Goal: Information Seeking & Learning: Learn about a topic

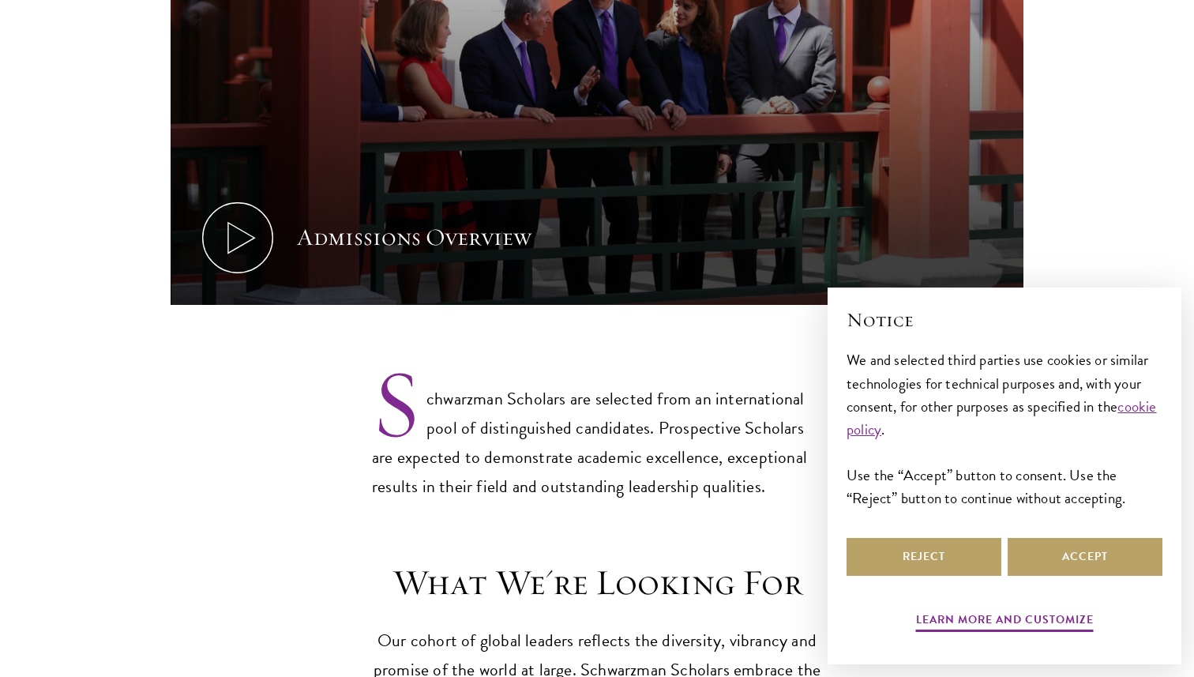
scroll to position [1073, 0]
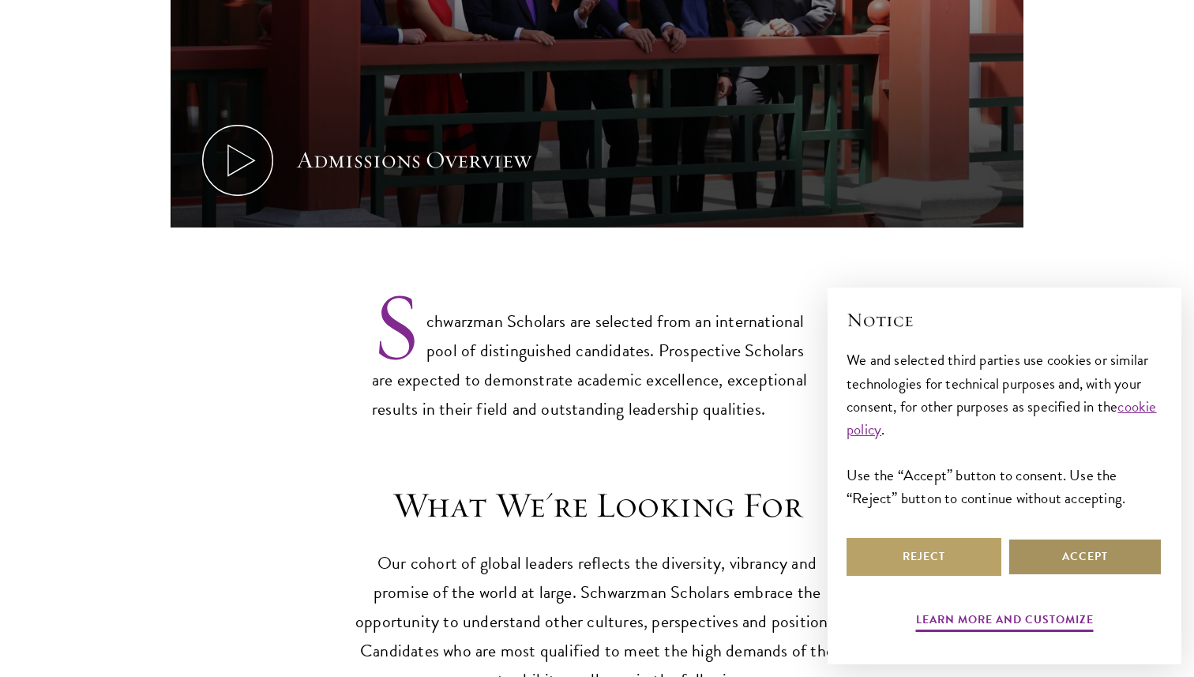
click at [1090, 553] on button "Accept" at bounding box center [1084, 557] width 155 height 38
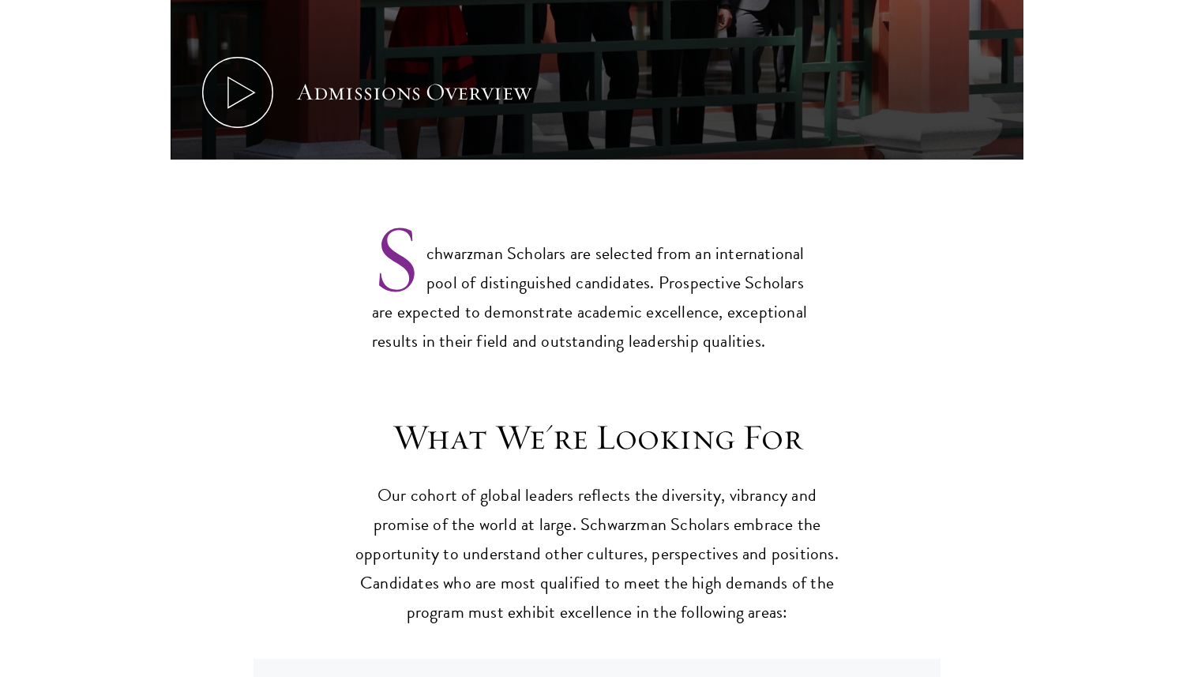
scroll to position [1376, 0]
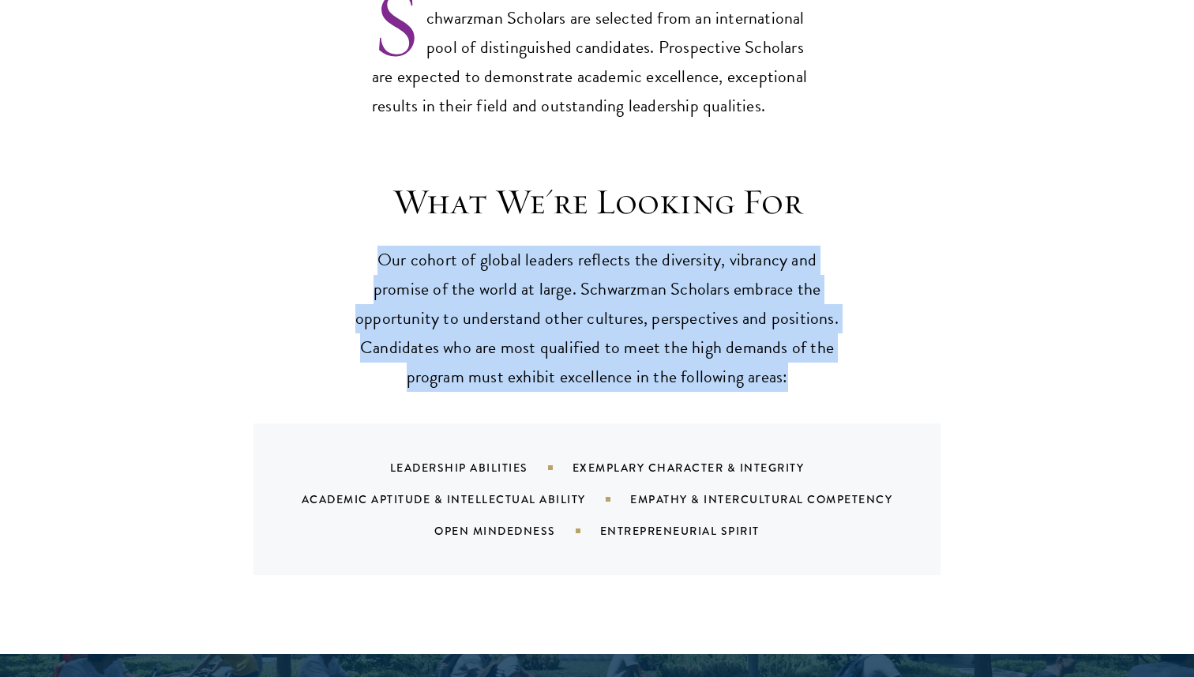
drag, startPoint x: 823, startPoint y: 356, endPoint x: 828, endPoint y: 162, distance: 194.3
click at [828, 180] on header "What We're Looking For Our cohort of global leaders reflects the diversity, vib…" at bounding box center [596, 286] width 489 height 212
click at [828, 180] on h3 "What We're Looking For" at bounding box center [596, 202] width 489 height 44
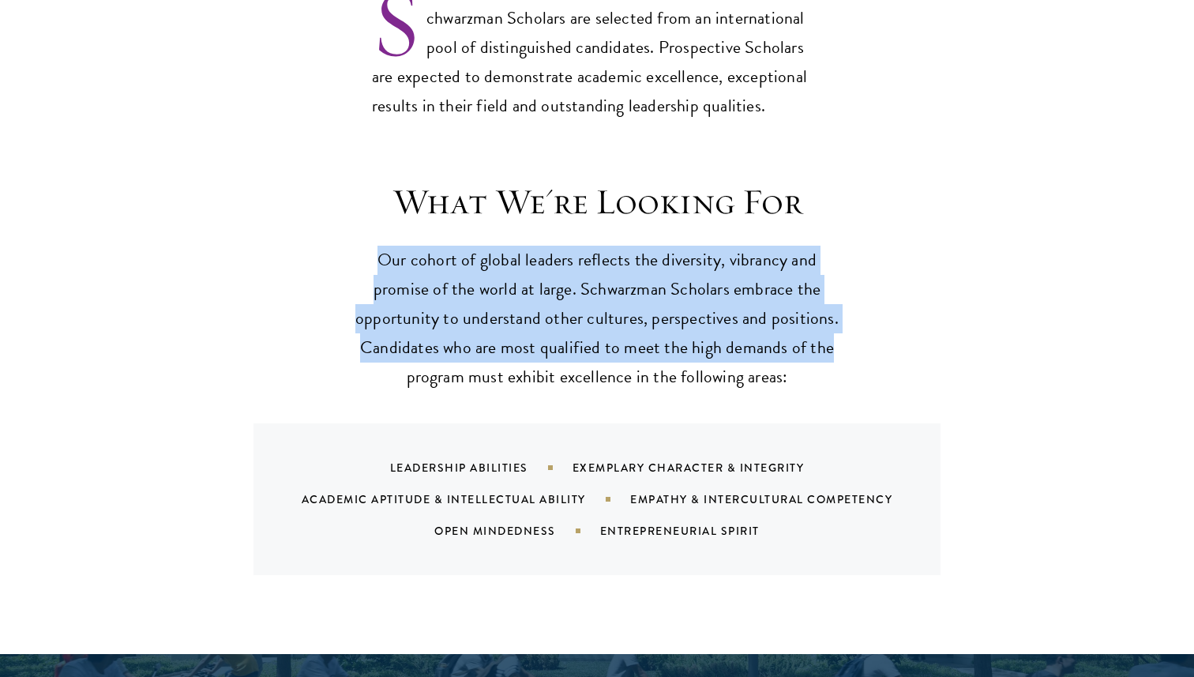
drag, startPoint x: 829, startPoint y: 155, endPoint x: 828, endPoint y: 302, distance: 146.8
click at [829, 302] on header "What We're Looking For Our cohort of global leaders reflects the diversity, vib…" at bounding box center [596, 286] width 489 height 212
click at [828, 302] on p "Our cohort of global leaders reflects the diversity, vibrancy and promise of th…" at bounding box center [596, 319] width 489 height 146
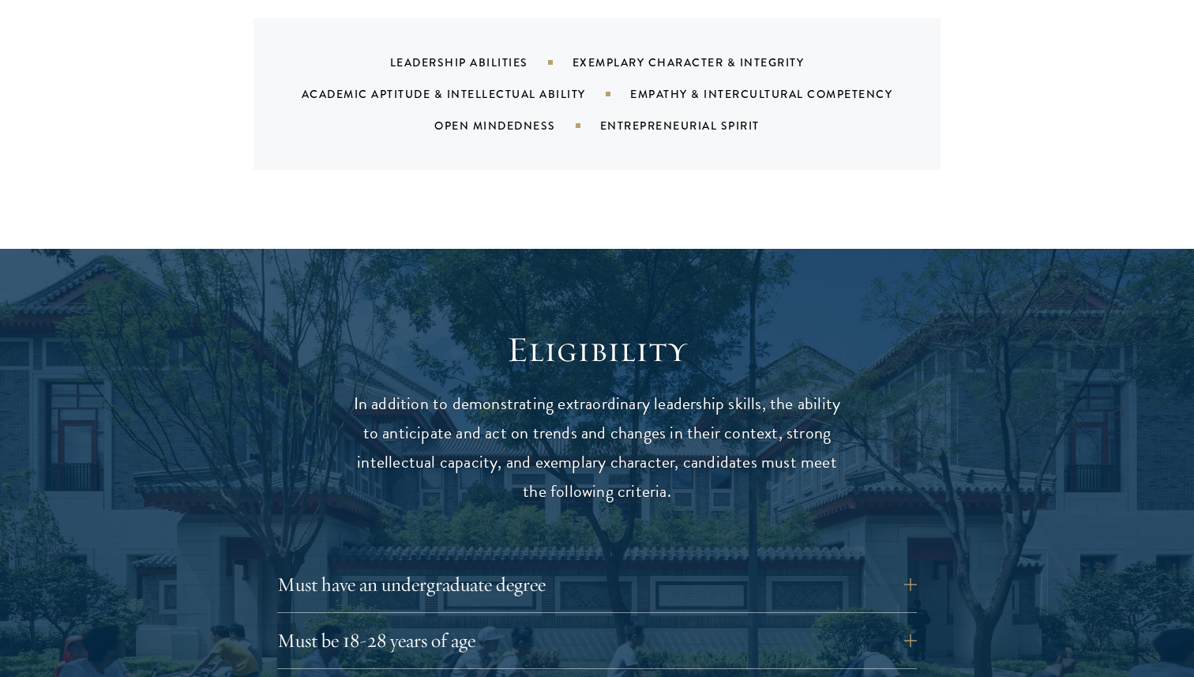
scroll to position [2012, 0]
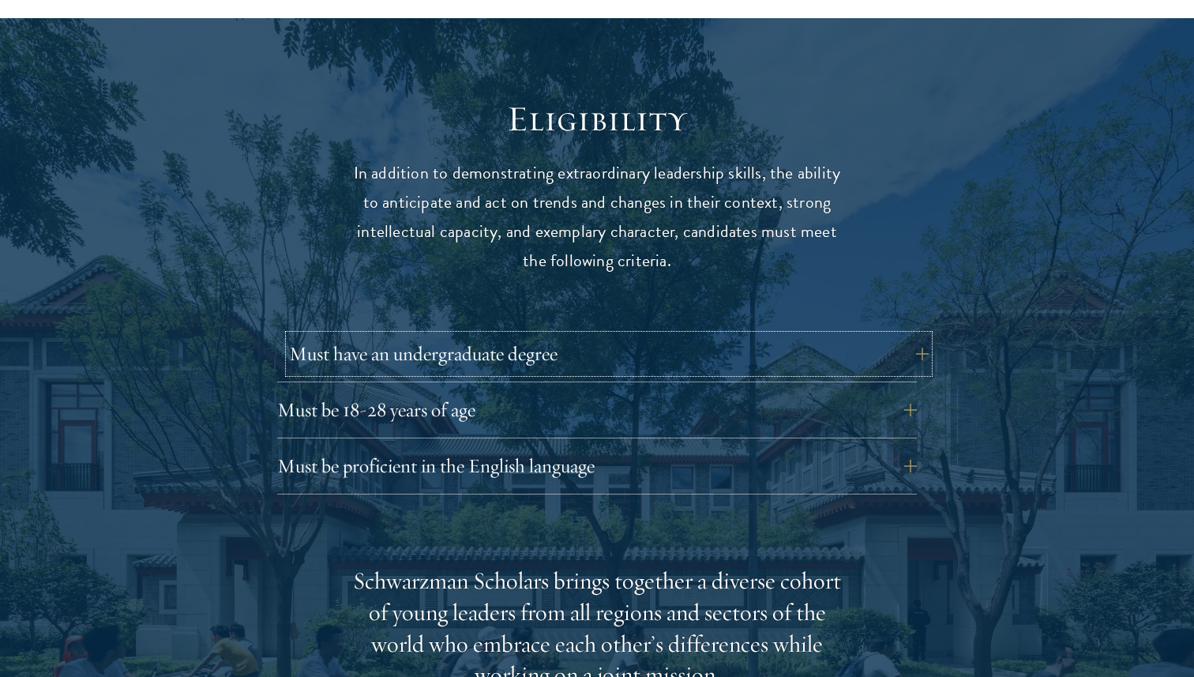
click at [755, 335] on button "Must have an undergraduate degree" at bounding box center [608, 354] width 639 height 38
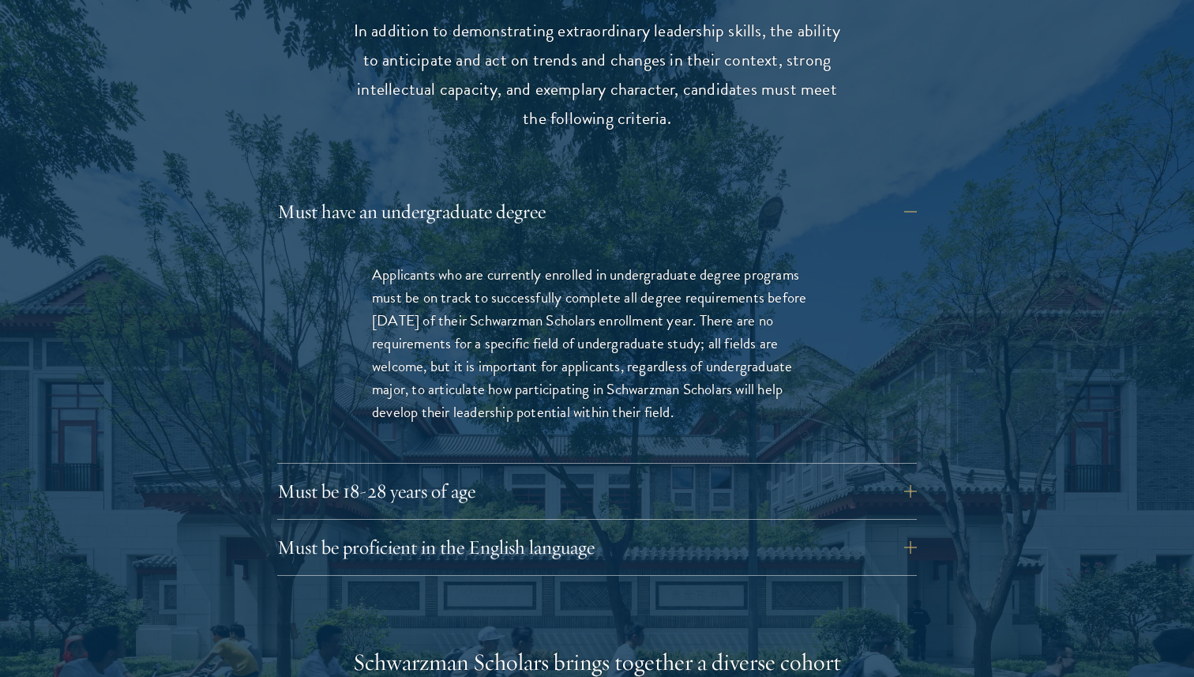
scroll to position [2184, 0]
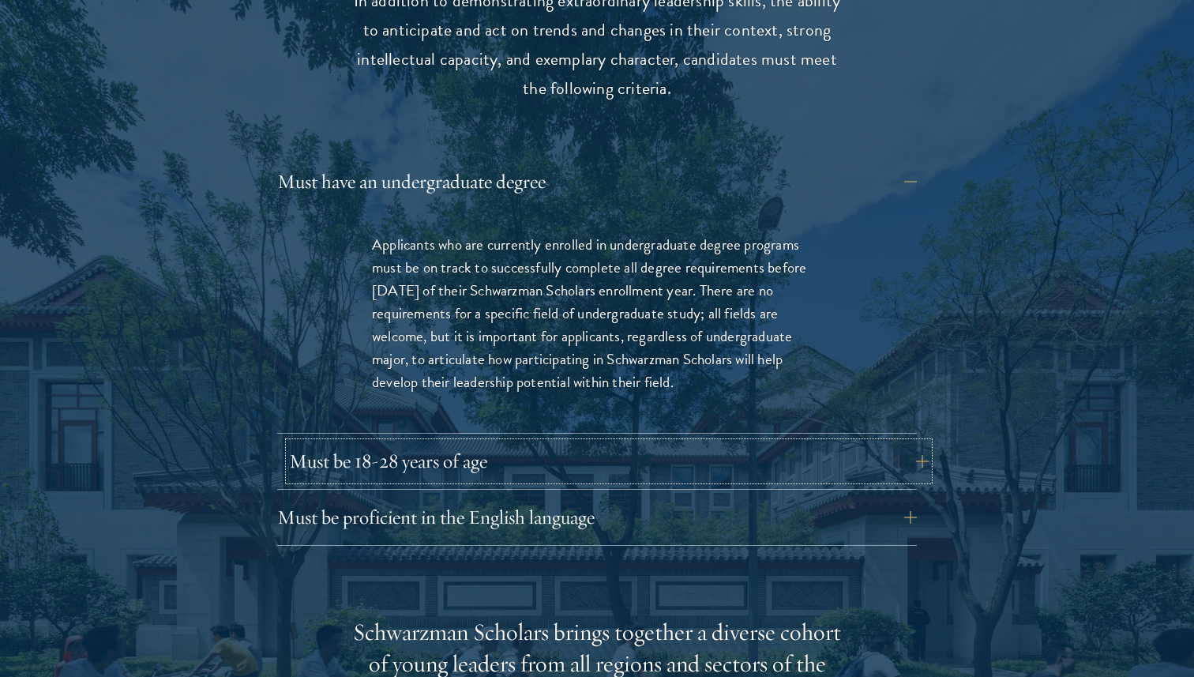
click at [471, 442] on button "Must be 18-28 years of age" at bounding box center [608, 461] width 639 height 38
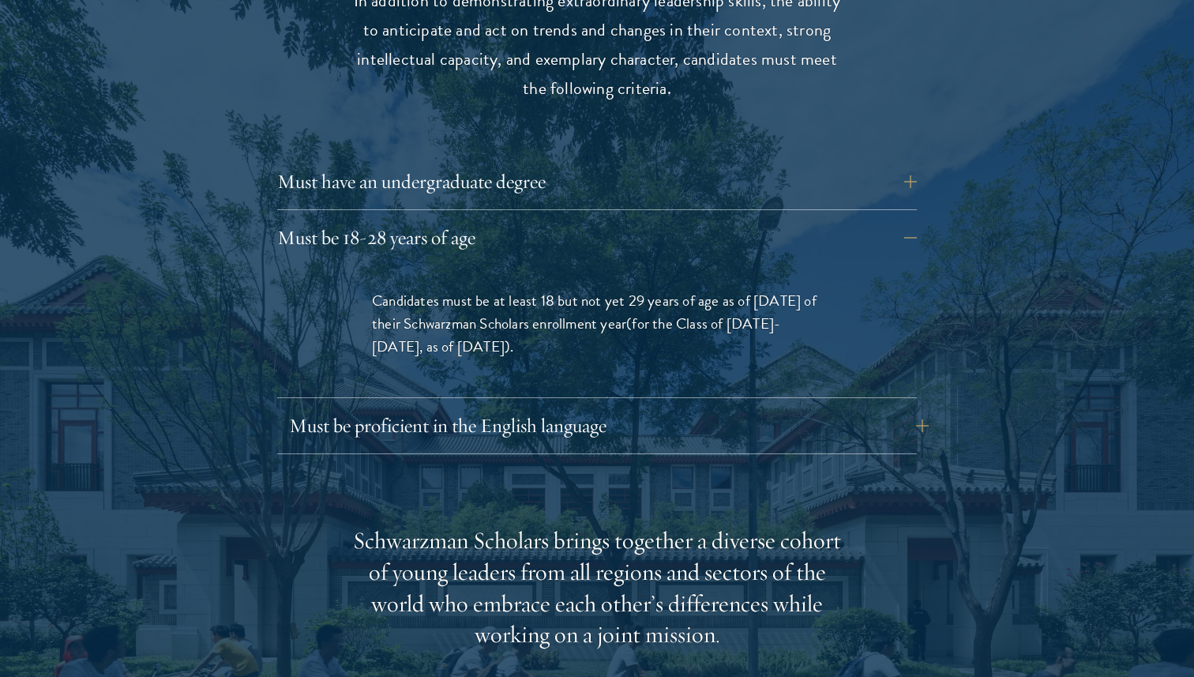
click at [471, 418] on div "Must be proficient in the English language Applicants must demonstrate strong E…" at bounding box center [596, 430] width 639 height 47
click at [477, 407] on button "Must be proficient in the English language" at bounding box center [608, 426] width 639 height 38
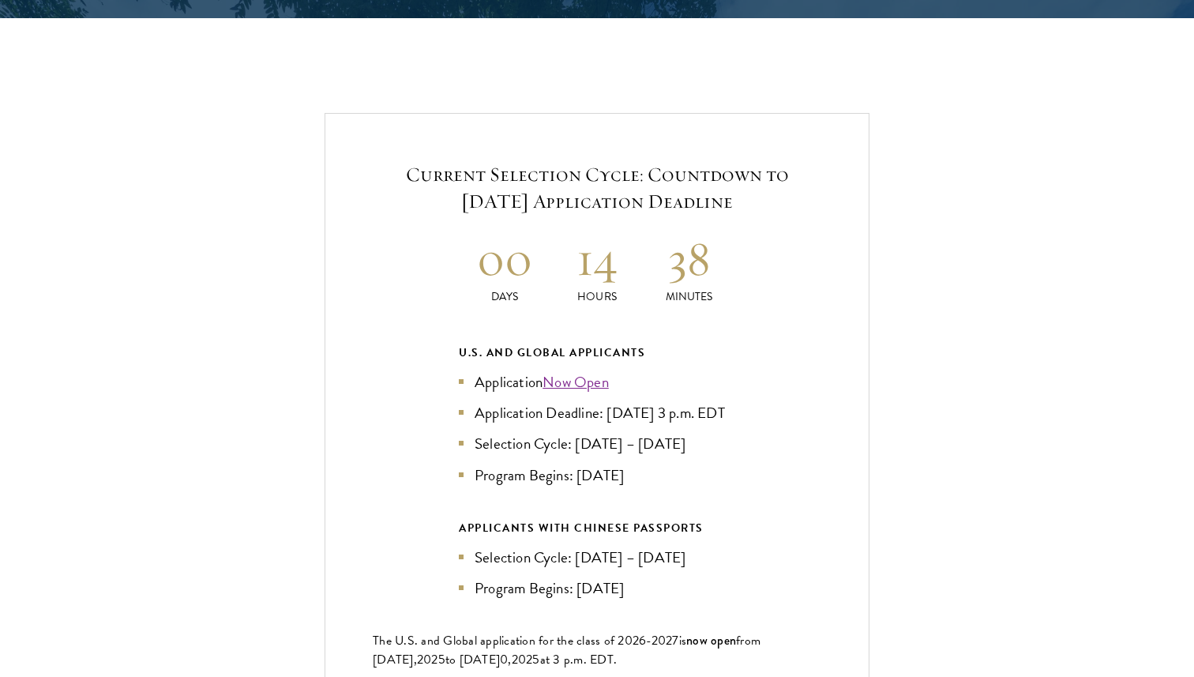
scroll to position [3746, 0]
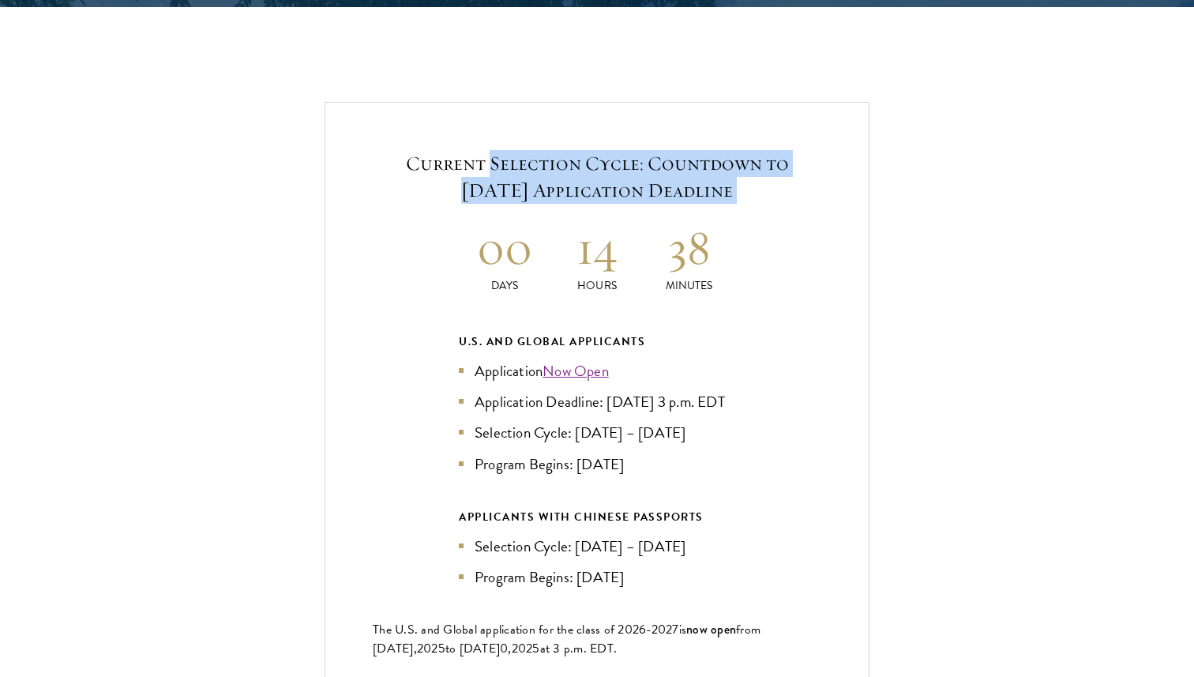
drag, startPoint x: 498, startPoint y: 186, endPoint x: 492, endPoint y: 122, distance: 64.3
click at [492, 122] on div "Current Selection Cycle: Countdown to [DATE] Application Deadline 00 Days 14 Ho…" at bounding box center [596, 438] width 545 height 672
click at [492, 150] on h5 "Current Selection Cycle: Countdown to [DATE] Application Deadline" at bounding box center [597, 177] width 448 height 54
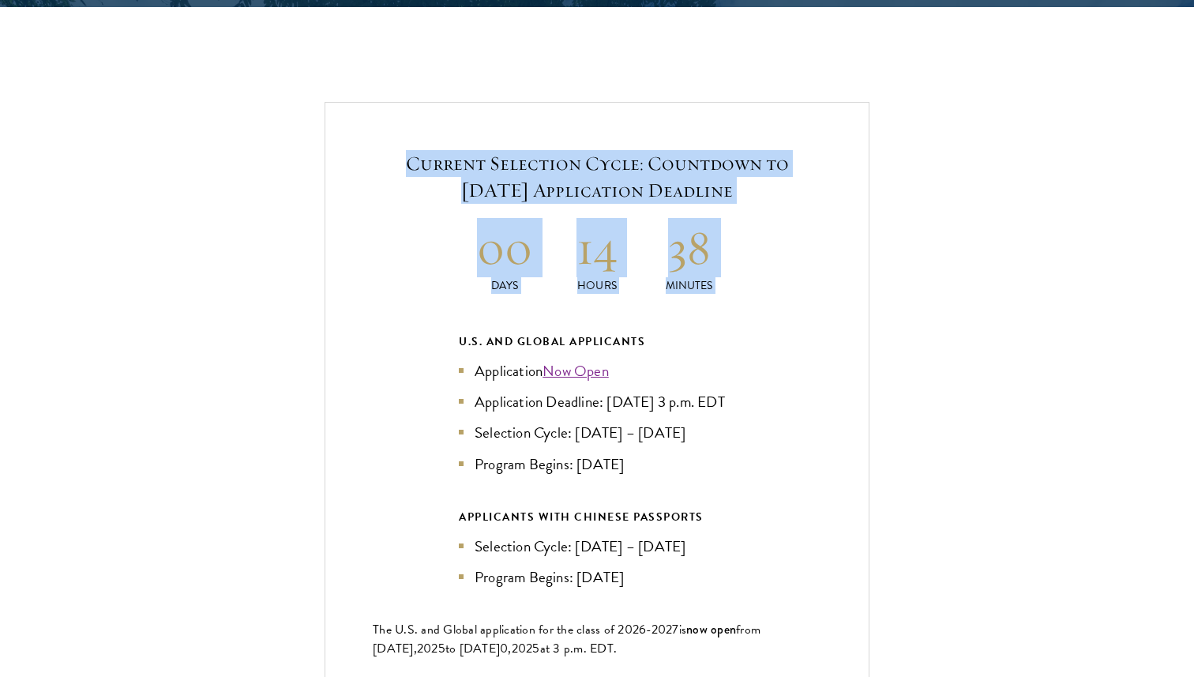
drag, startPoint x: 479, startPoint y: 118, endPoint x: 460, endPoint y: 293, distance: 176.3
click at [460, 293] on div "Current Selection Cycle: Countdown to [DATE] Application Deadline 00 Days 14 Ho…" at bounding box center [596, 438] width 545 height 672
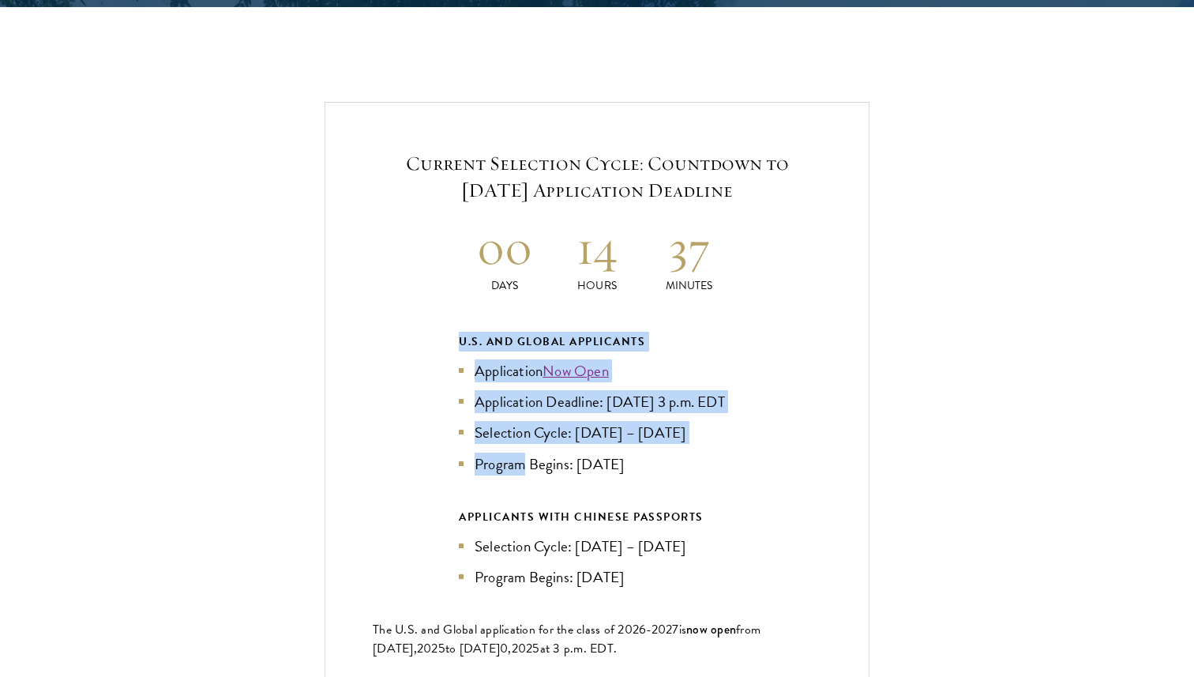
drag, startPoint x: 460, startPoint y: 293, endPoint x: 508, endPoint y: 454, distance: 167.9
click at [508, 454] on div "Current Selection Cycle: Countdown to [DATE] Application Deadline 00 Days 14 Ho…" at bounding box center [596, 438] width 545 height 672
click at [508, 454] on li "Program Begins: [DATE]" at bounding box center [597, 463] width 276 height 23
drag, startPoint x: 508, startPoint y: 476, endPoint x: 428, endPoint y: 303, distance: 190.4
click at [428, 303] on div "Current Selection Cycle: Countdown to [DATE] Application Deadline 00 Days 14 Ho…" at bounding box center [596, 438] width 545 height 672
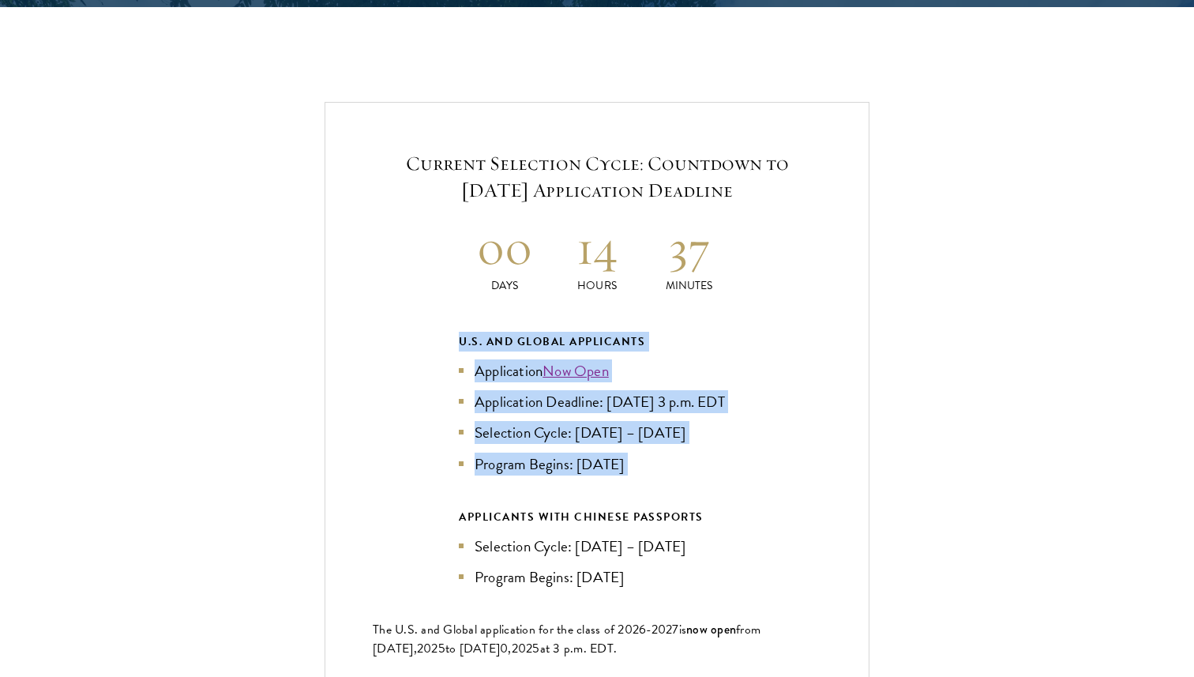
click at [428, 303] on div "Current Selection Cycle: Countdown to [DATE] Application Deadline 00 Days 14 Ho…" at bounding box center [596, 438] width 545 height 672
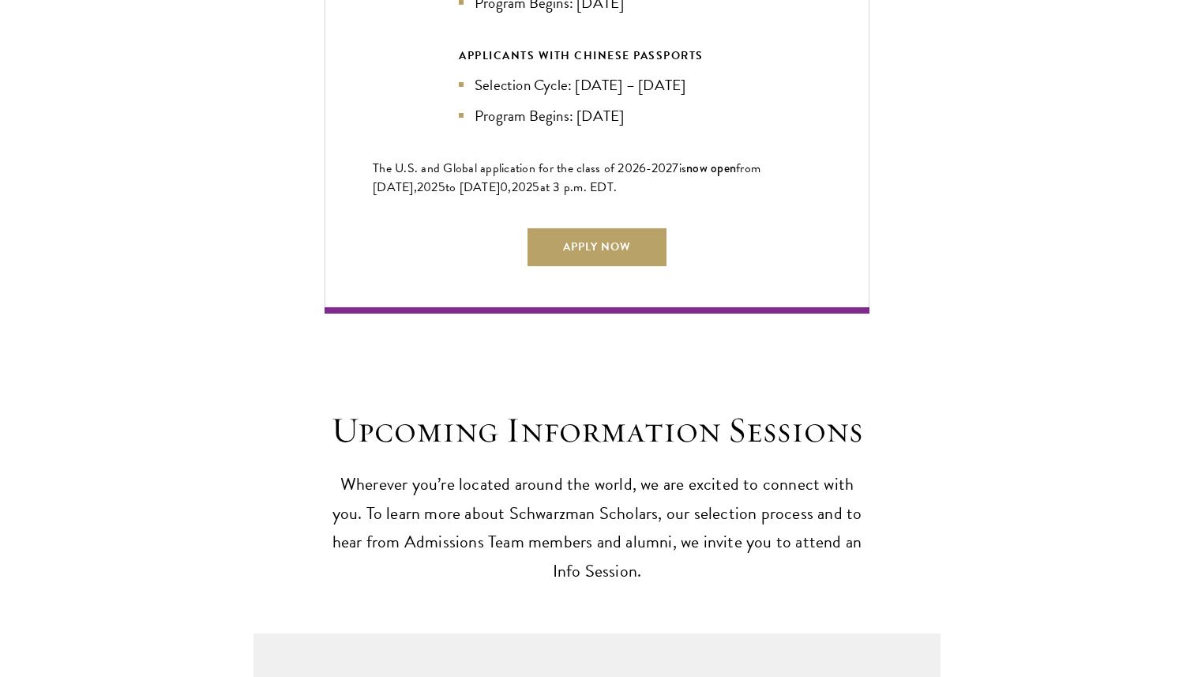
scroll to position [4232, 0]
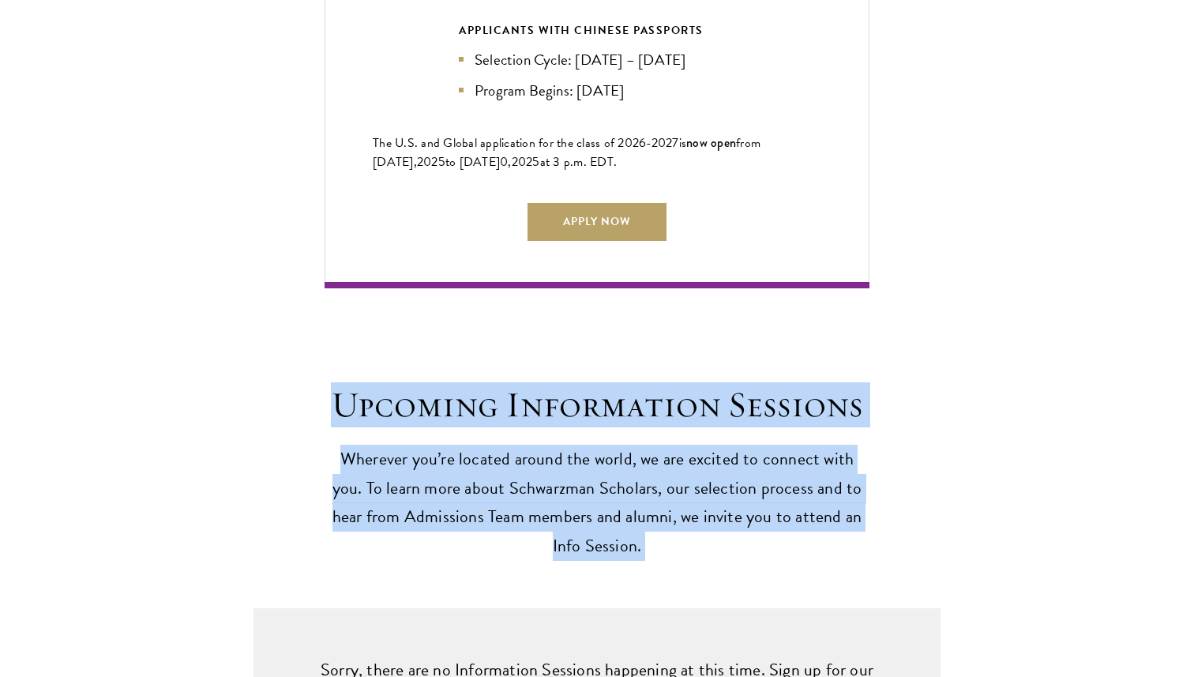
drag, startPoint x: 656, startPoint y: 554, endPoint x: 656, endPoint y: 332, distance: 222.6
click at [656, 332] on div "Upcoming Information Sessions Wherever you’re located around the world, we are …" at bounding box center [597, 555] width 1194 height 535
drag, startPoint x: 656, startPoint y: 332, endPoint x: 655, endPoint y: 533, distance: 201.3
click at [655, 533] on div "Upcoming Information Sessions Wherever you’re located around the world, we are …" at bounding box center [597, 555] width 1194 height 535
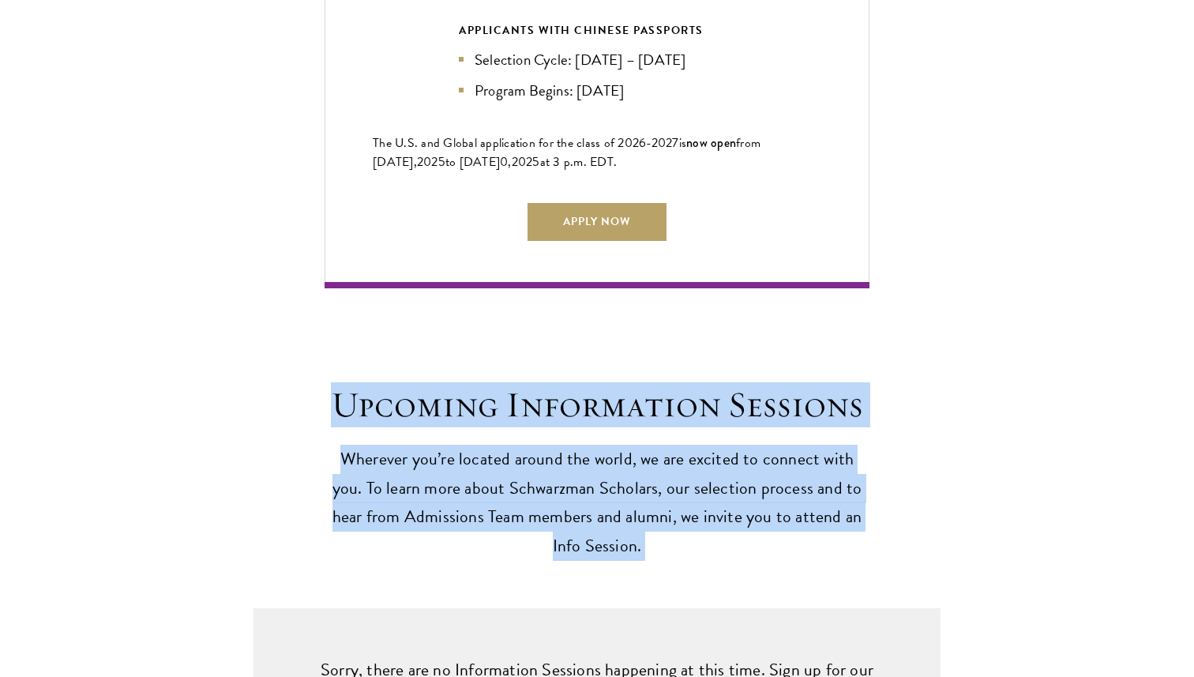
click at [655, 533] on p "Wherever you’re located around the world, we are excited to connect with you. T…" at bounding box center [596, 502] width 545 height 117
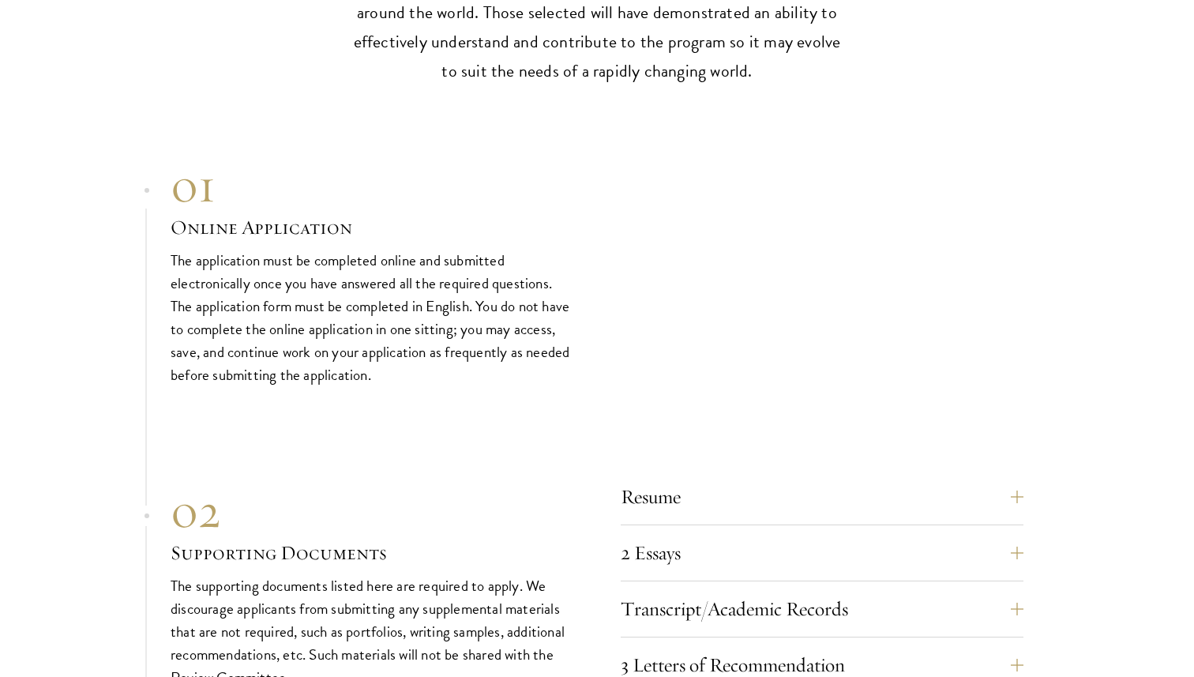
scroll to position [5303, 0]
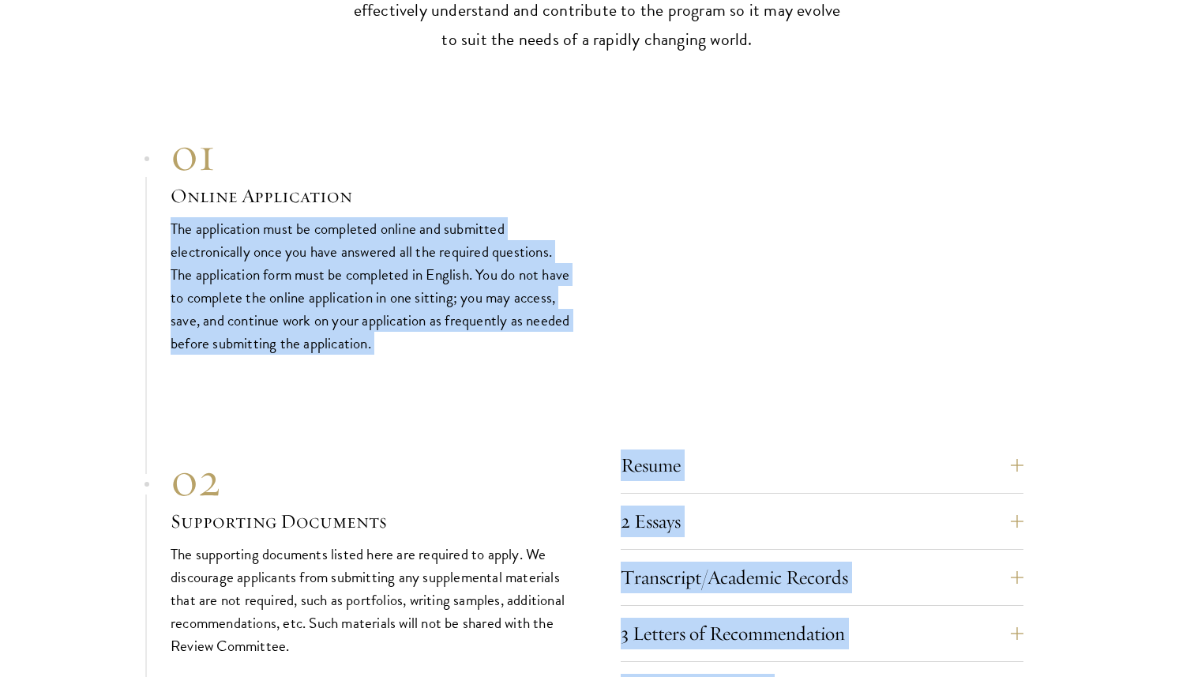
drag, startPoint x: 570, startPoint y: 366, endPoint x: 577, endPoint y: 174, distance: 192.0
click at [577, 174] on div "01 Online Application 01 Online Application The application must be completed o…" at bounding box center [597, 614] width 853 height 977
click at [577, 174] on div "01 Online Application 01 Online Application The application must be completed o…" at bounding box center [597, 240] width 853 height 229
drag, startPoint x: 576, startPoint y: 167, endPoint x: 537, endPoint y: 367, distance: 203.6
click at [537, 367] on div "01 Online Application 01 Online Application The application must be completed o…" at bounding box center [597, 614] width 853 height 977
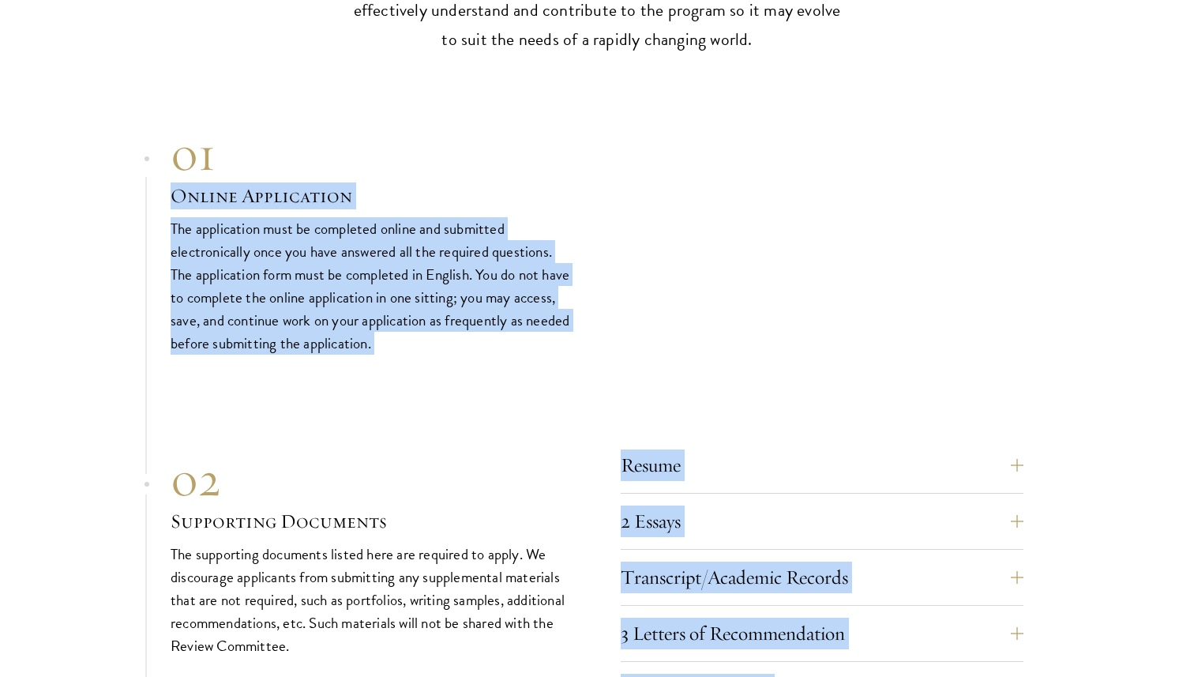
click at [537, 367] on div "01 Online Application 01 Online Application The application must be completed o…" at bounding box center [597, 614] width 853 height 977
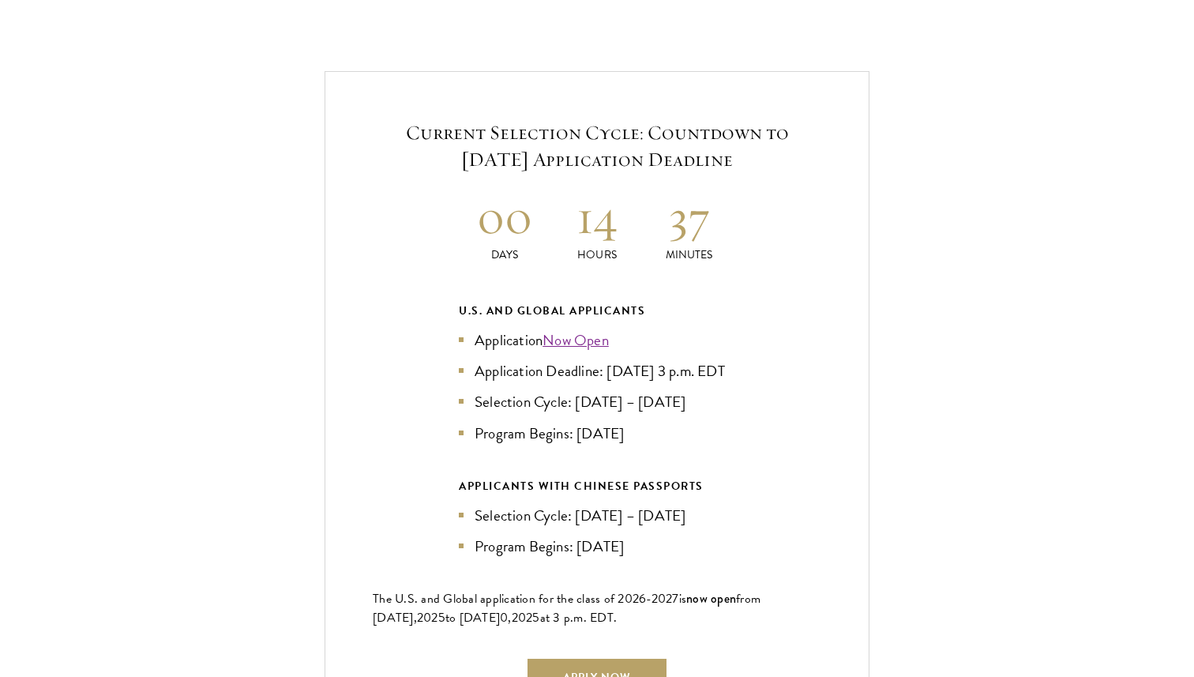
scroll to position [3779, 0]
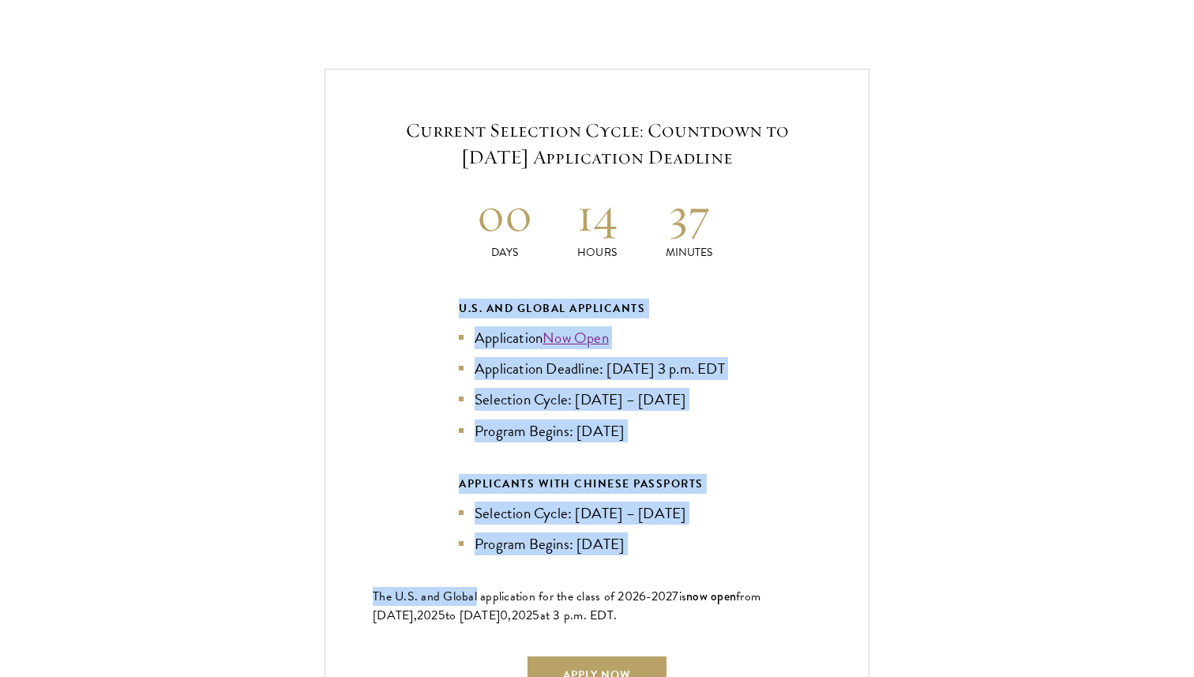
drag, startPoint x: 472, startPoint y: 585, endPoint x: 441, endPoint y: 268, distance: 318.9
click at [441, 268] on div "Current Selection Cycle: Countdown to [DATE] Application Deadline 00 Days 14 Ho…" at bounding box center [596, 405] width 545 height 672
drag, startPoint x: 441, startPoint y: 268, endPoint x: 455, endPoint y: 571, distance: 303.5
click at [455, 571] on div "Current Selection Cycle: Countdown to [DATE] Application Deadline 00 Days 14 Ho…" at bounding box center [596, 405] width 545 height 672
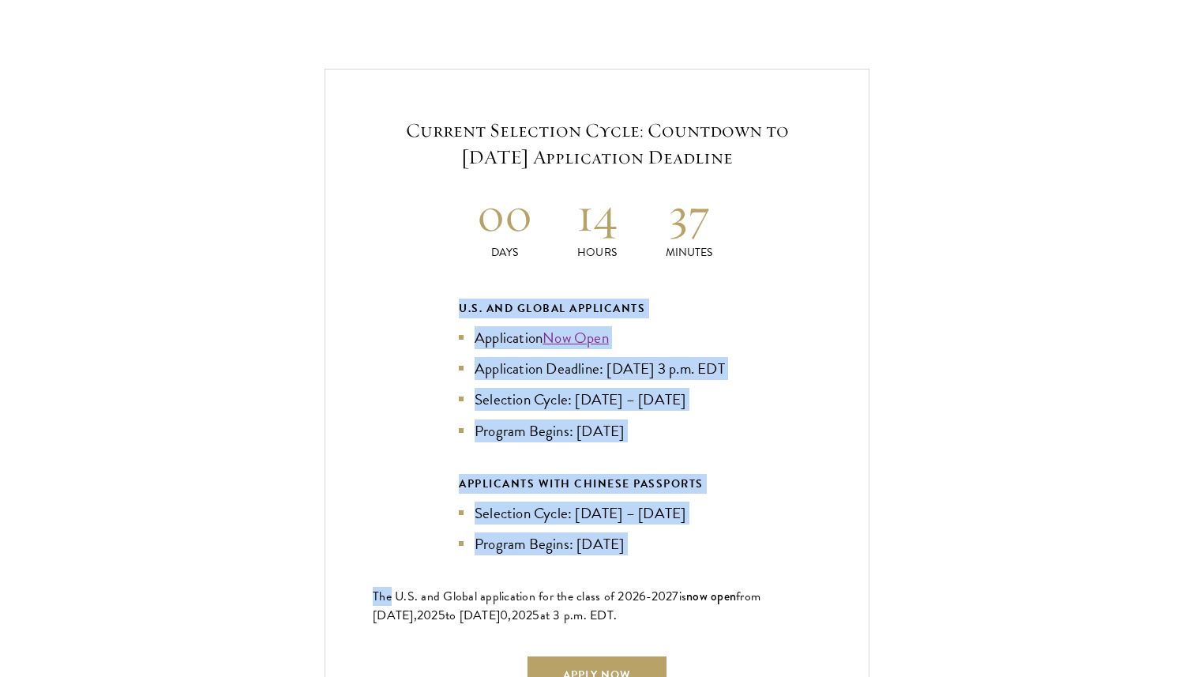
click at [454, 571] on div "Current Selection Cycle: Countdown to [DATE] Application Deadline 00 Days 14 Ho…" at bounding box center [596, 405] width 545 height 672
drag, startPoint x: 454, startPoint y: 571, endPoint x: 436, endPoint y: 228, distance: 343.1
click at [436, 228] on div "Current Selection Cycle: Countdown to [DATE] Application Deadline 00 Days 14 Ho…" at bounding box center [596, 405] width 545 height 672
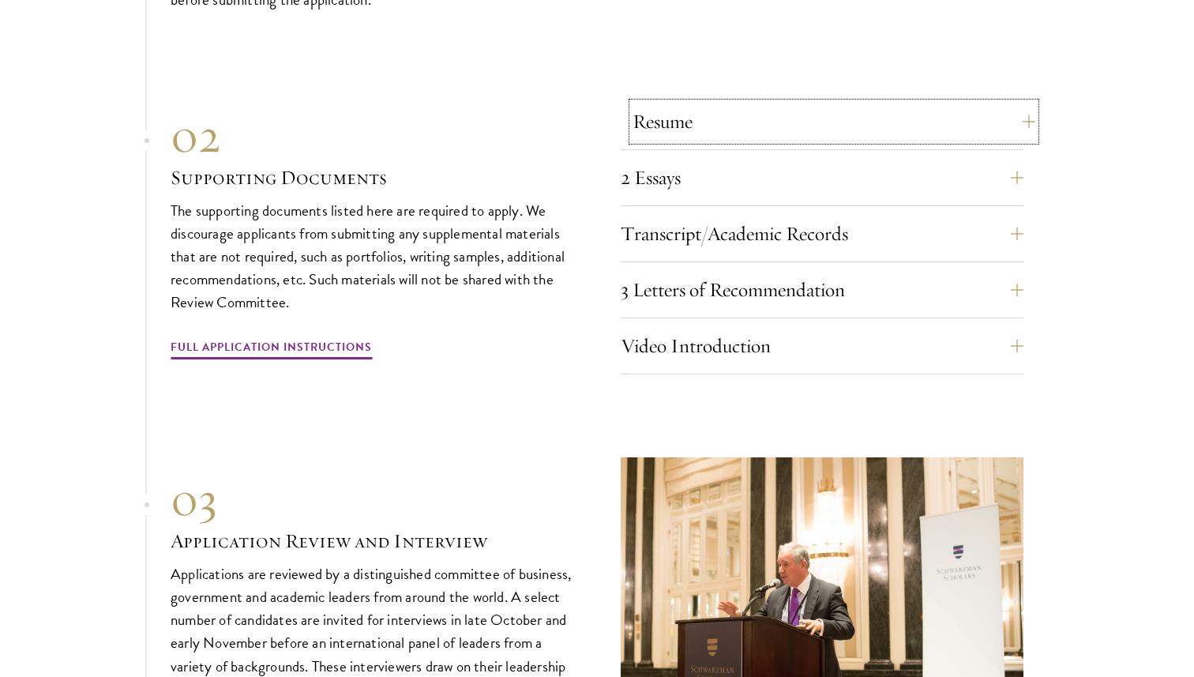
click at [647, 122] on button "Resume" at bounding box center [833, 122] width 403 height 38
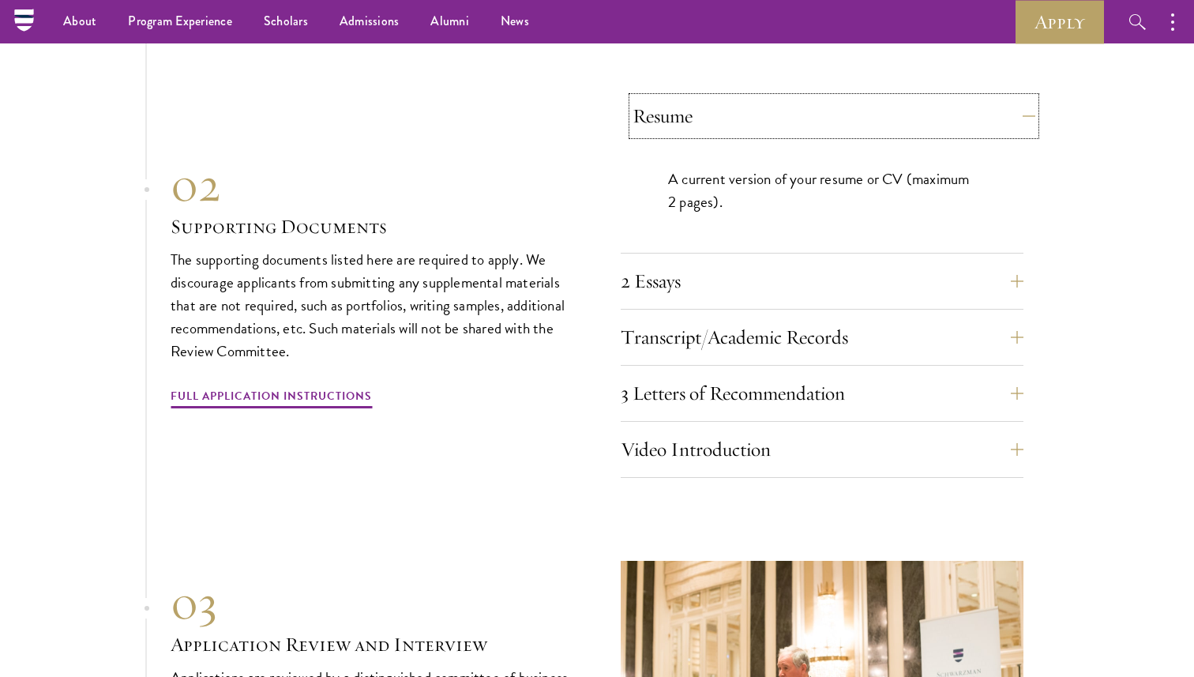
scroll to position [5224, 0]
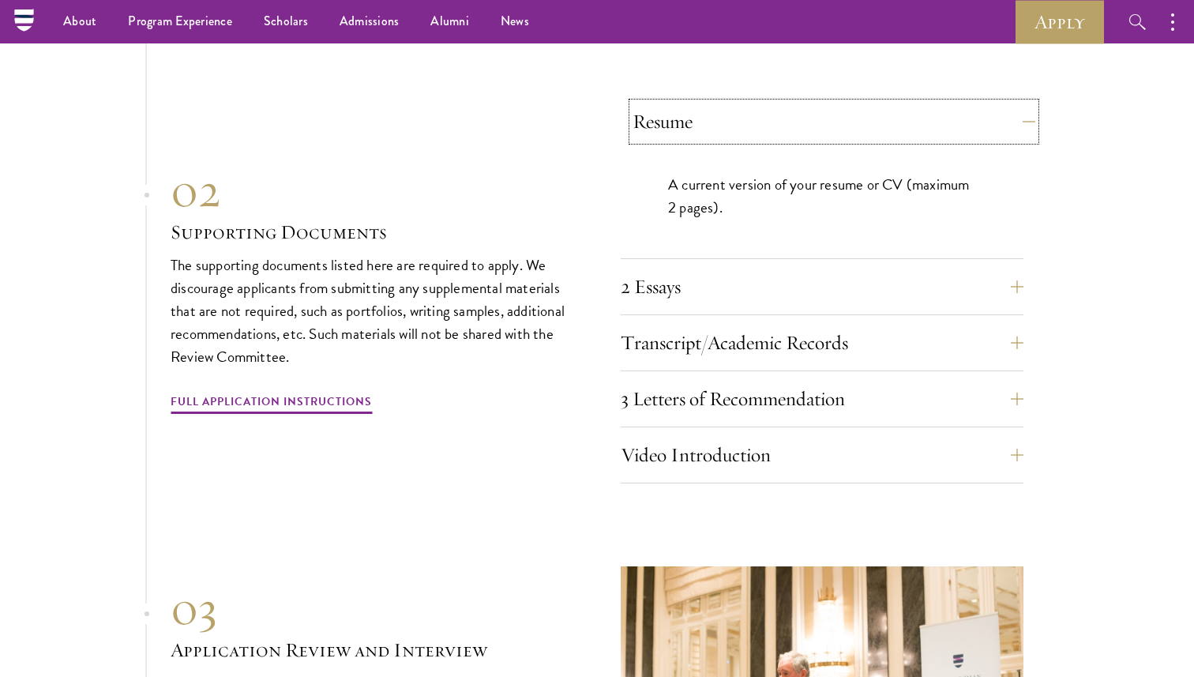
click at [647, 122] on button "Resume" at bounding box center [833, 122] width 403 height 38
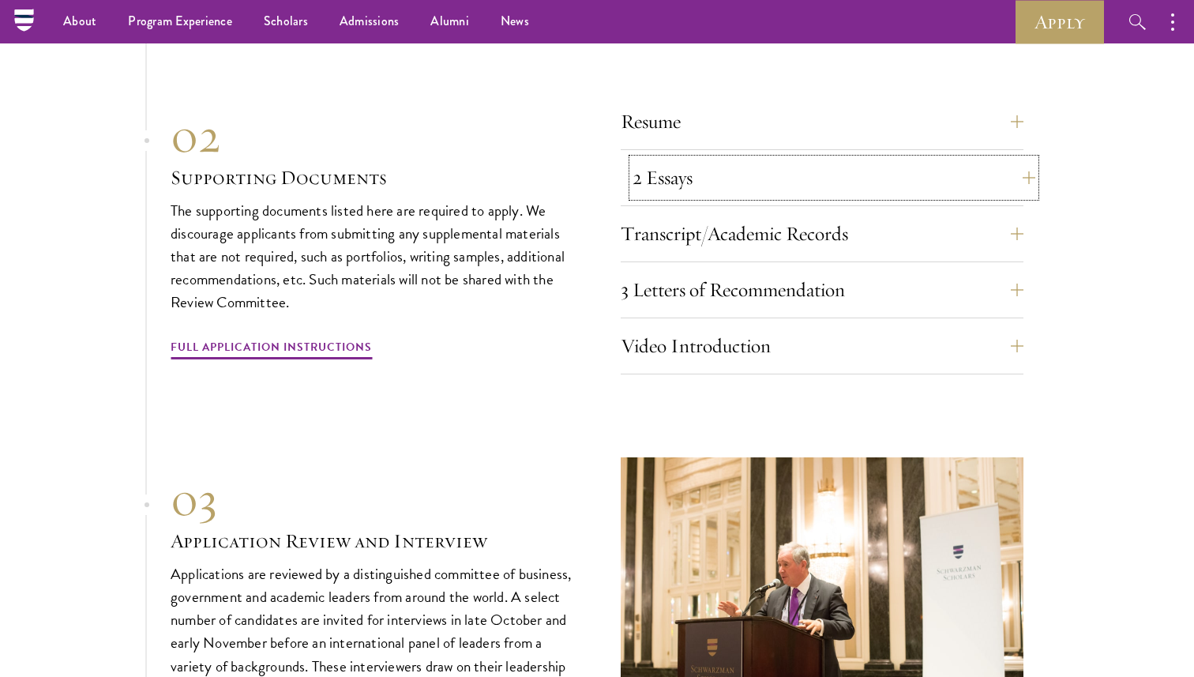
click at [664, 180] on button "2 Essays" at bounding box center [833, 178] width 403 height 38
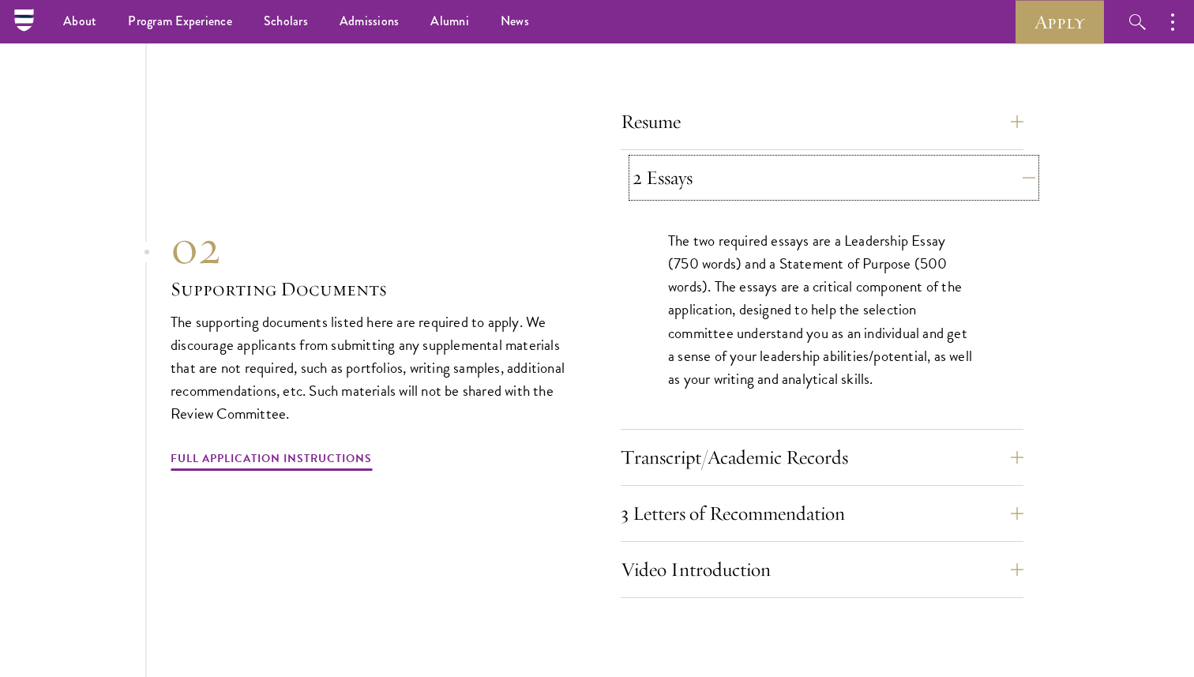
click at [664, 181] on button "2 Essays" at bounding box center [833, 178] width 403 height 38
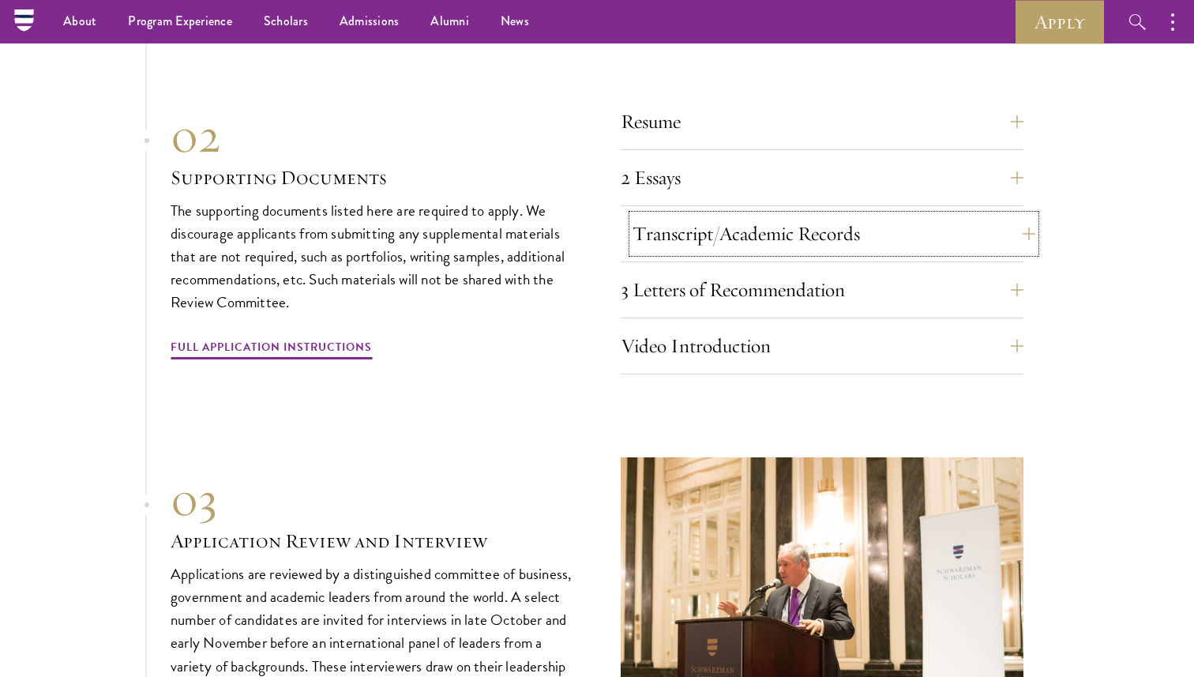
click at [663, 224] on button "Transcript/Academic Records" at bounding box center [833, 234] width 403 height 38
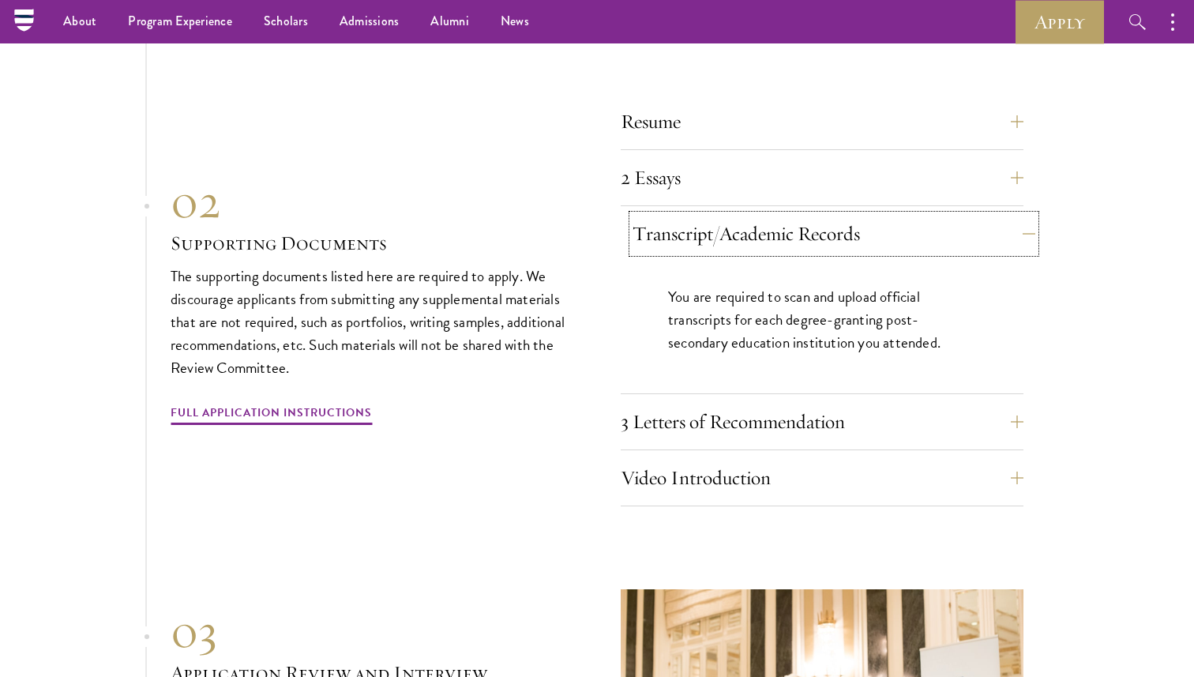
click at [663, 224] on button "Transcript/Academic Records" at bounding box center [833, 234] width 403 height 38
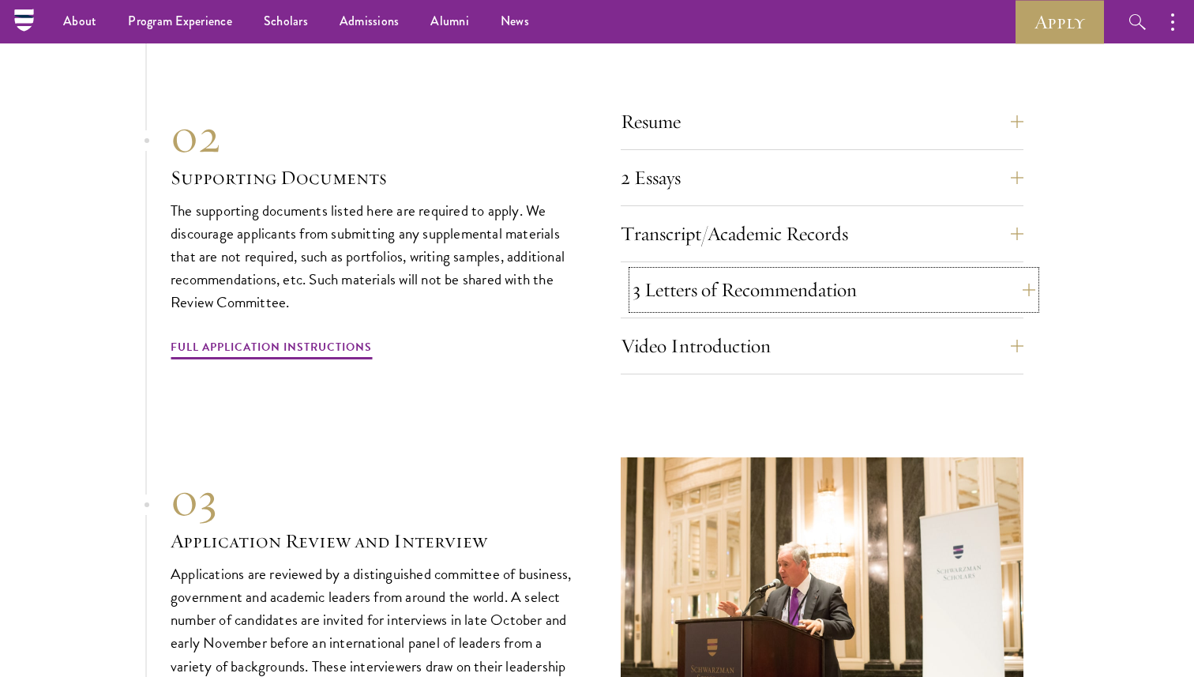
click at [666, 284] on button "3 Letters of Recommendation" at bounding box center [833, 290] width 403 height 38
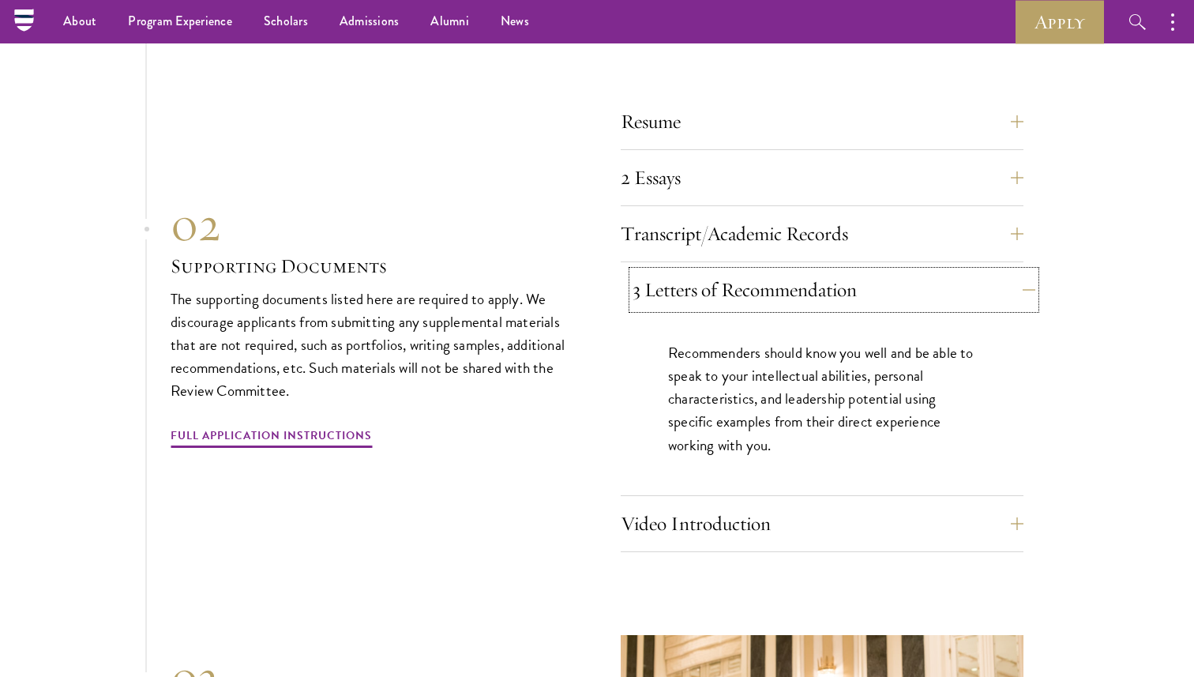
click at [666, 284] on button "3 Letters of Recommendation" at bounding box center [833, 290] width 403 height 38
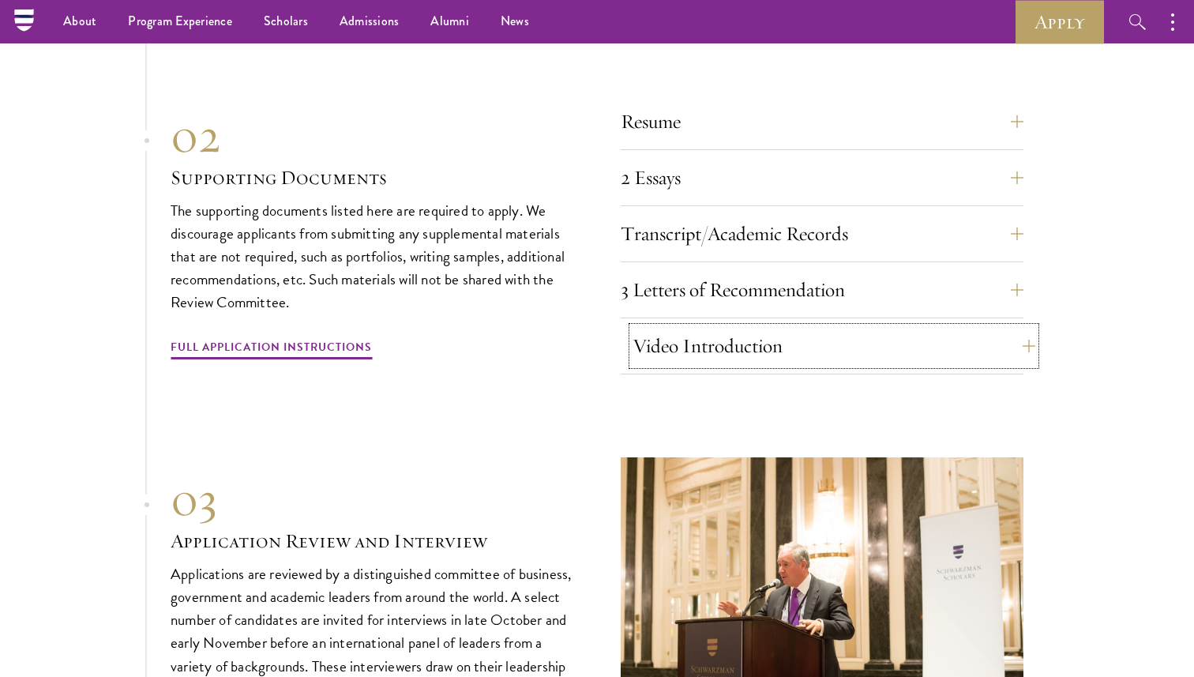
click at [666, 327] on button "Video Introduction" at bounding box center [833, 346] width 403 height 38
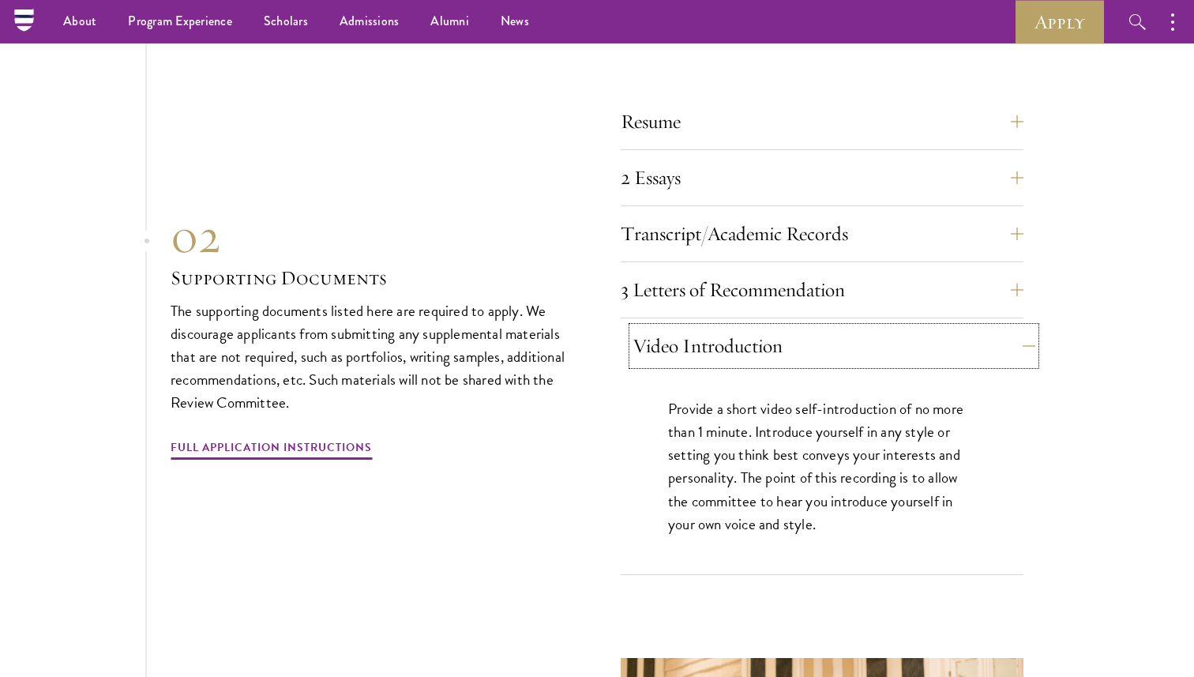
click at [666, 327] on button "Video Introduction" at bounding box center [833, 346] width 403 height 38
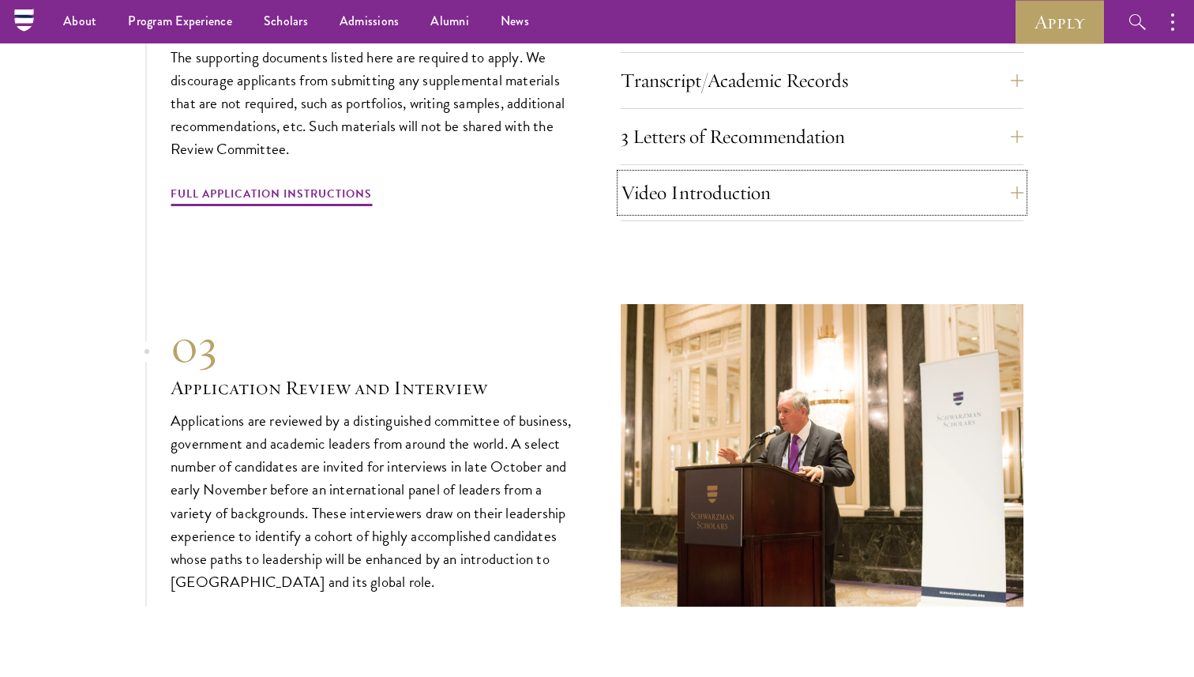
scroll to position [5290, 0]
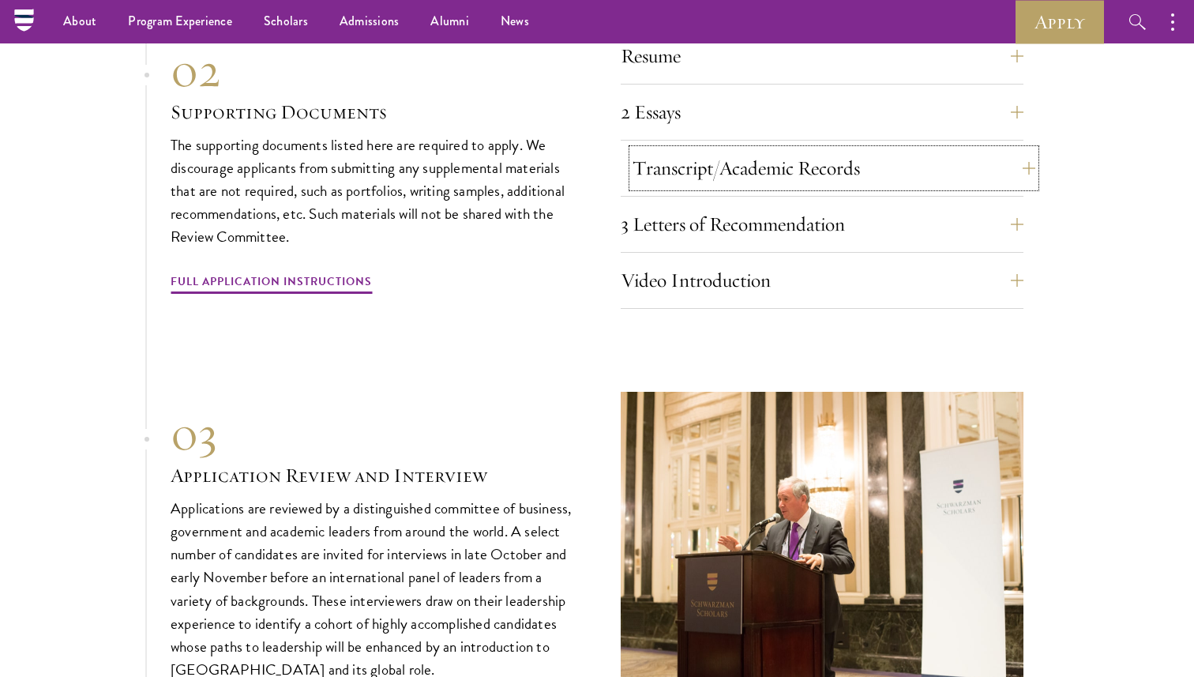
click at [692, 175] on button "Transcript/Academic Records" at bounding box center [833, 168] width 403 height 38
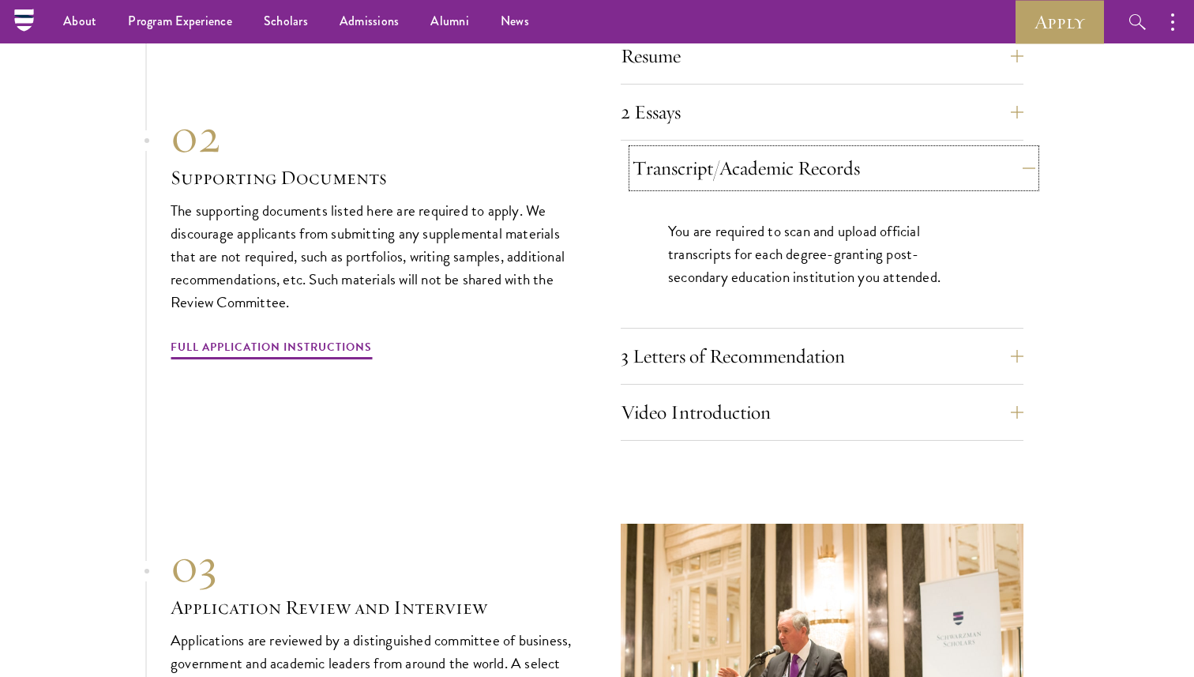
click at [692, 175] on button "Transcript/Academic Records" at bounding box center [833, 168] width 403 height 38
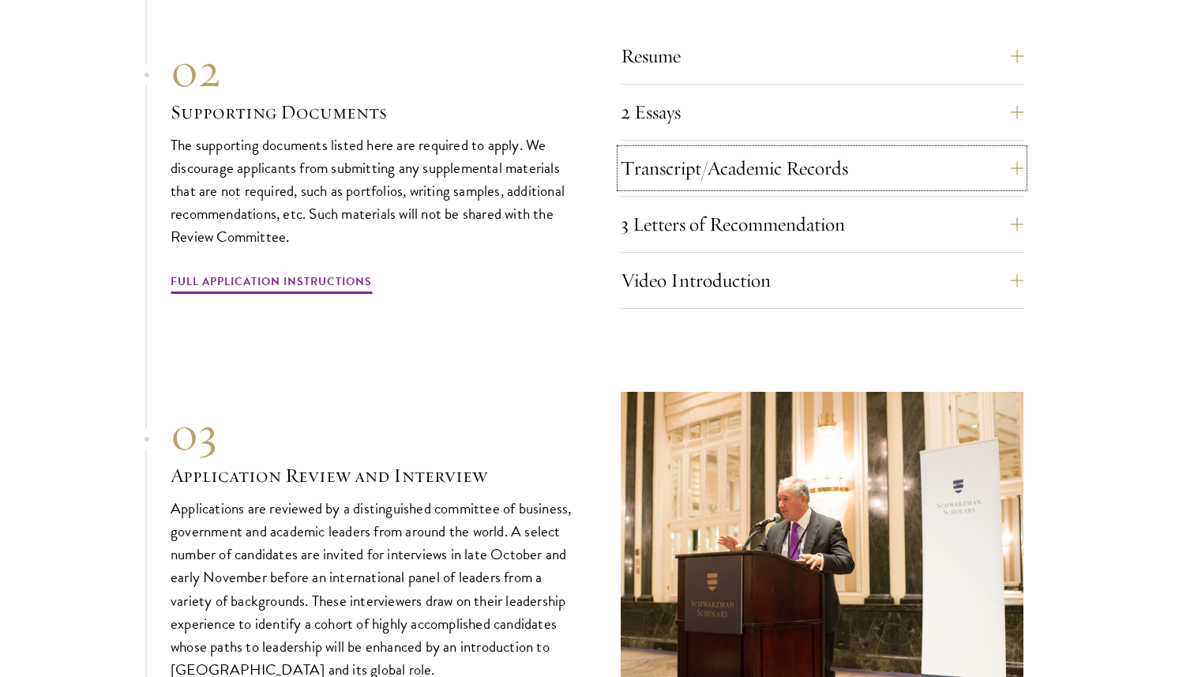
scroll to position [5489, 0]
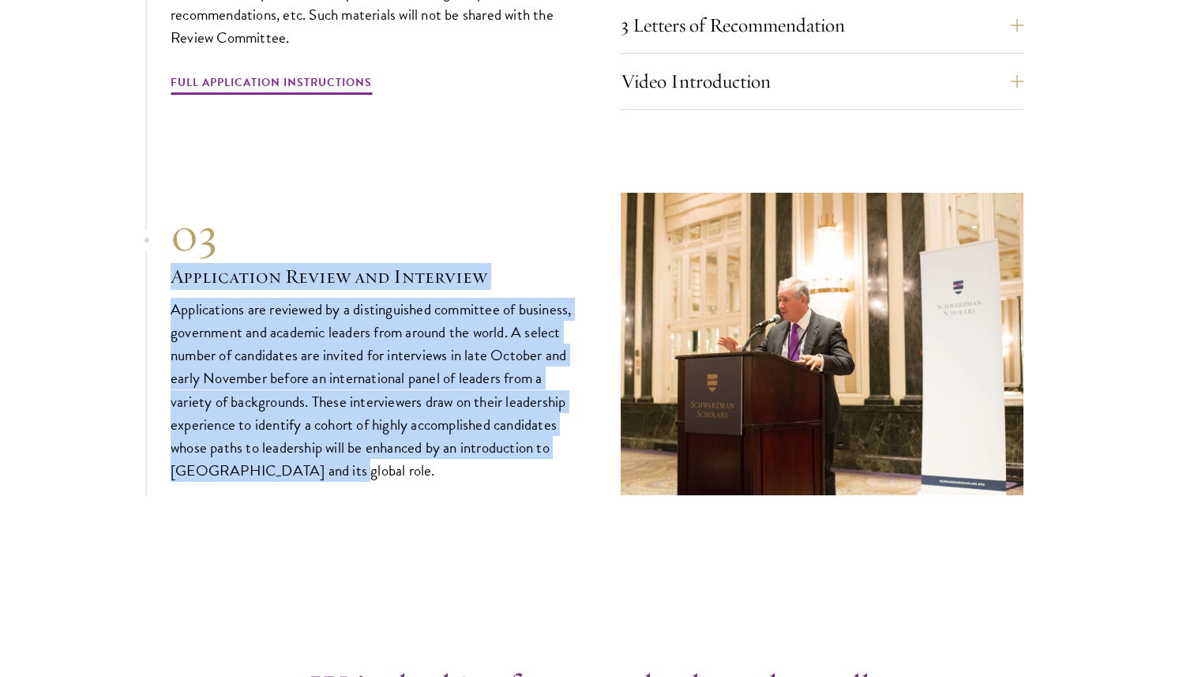
drag, startPoint x: 527, startPoint y: 487, endPoint x: 518, endPoint y: 250, distance: 237.0
click at [518, 250] on div "03" at bounding box center [372, 234] width 403 height 57
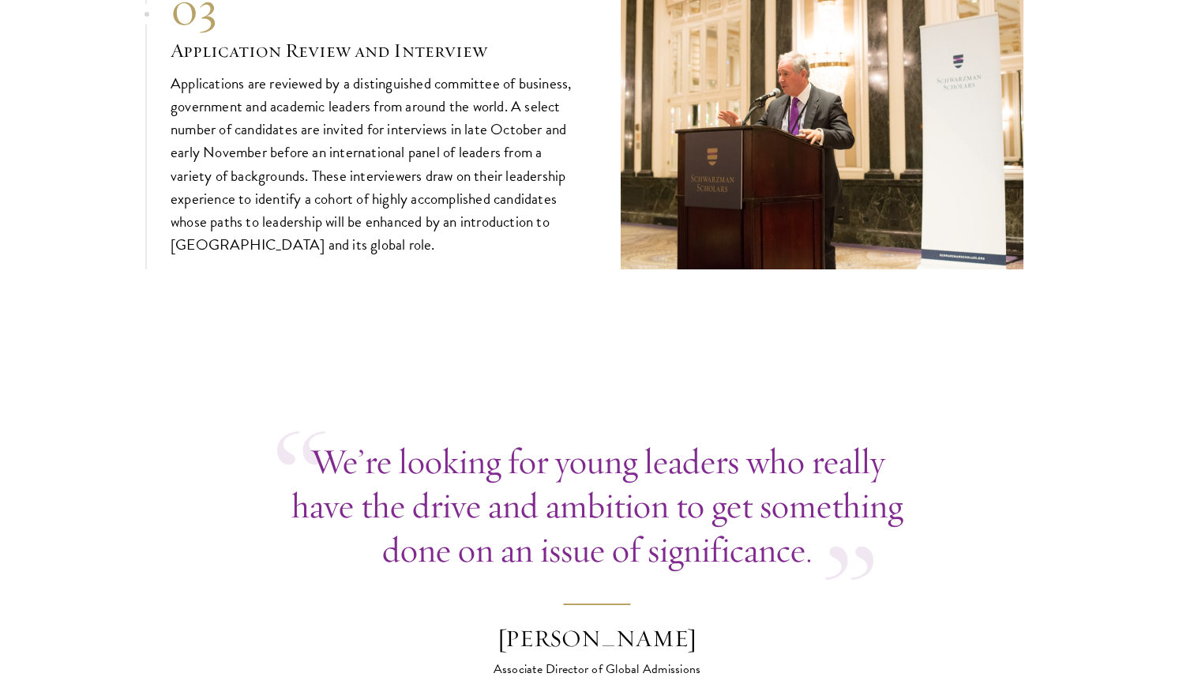
scroll to position [5778, 0]
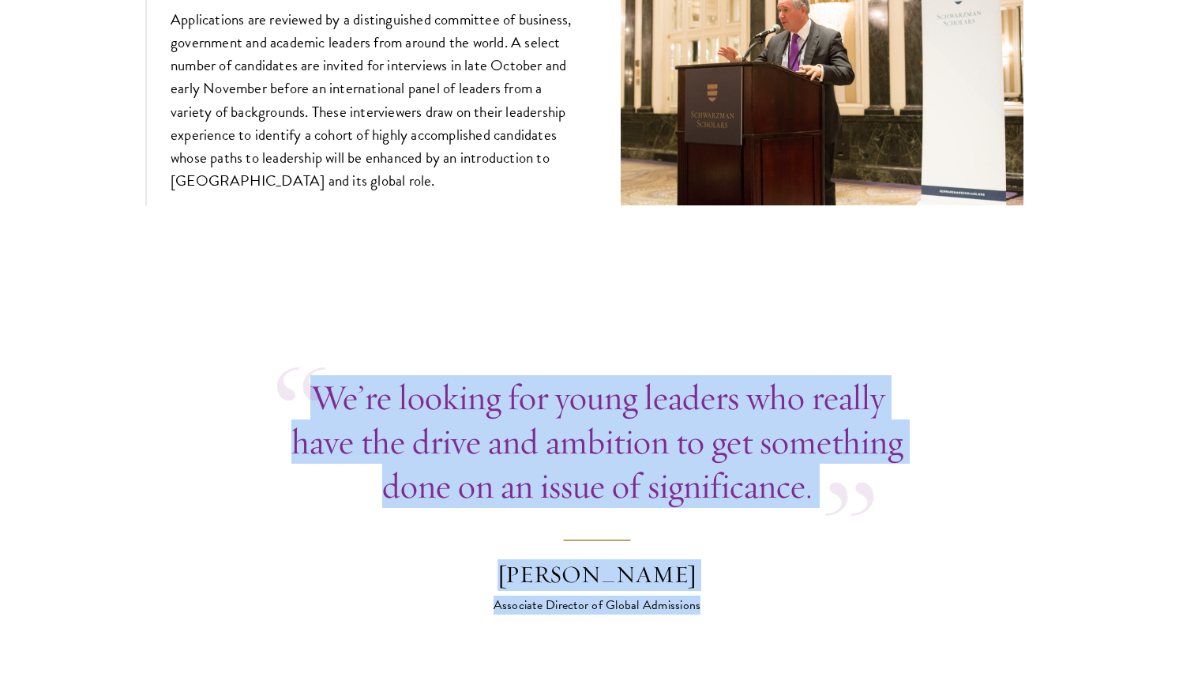
drag, startPoint x: 501, startPoint y: 286, endPoint x: 724, endPoint y: 605, distance: 389.0
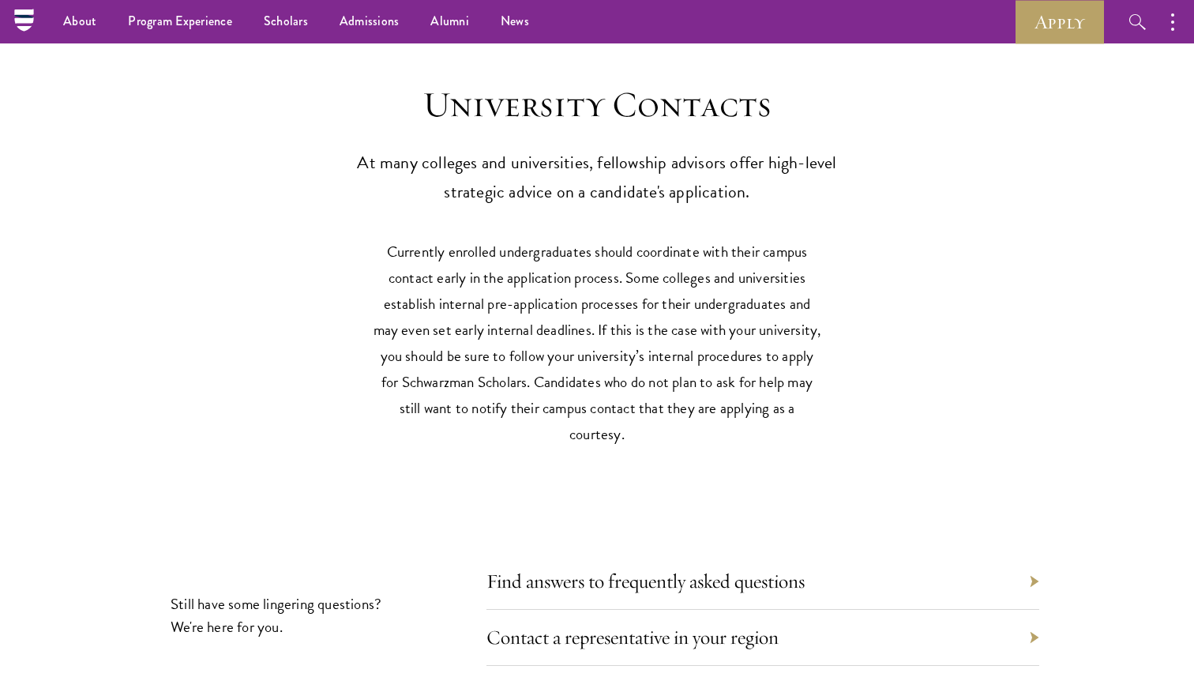
scroll to position [6962, 0]
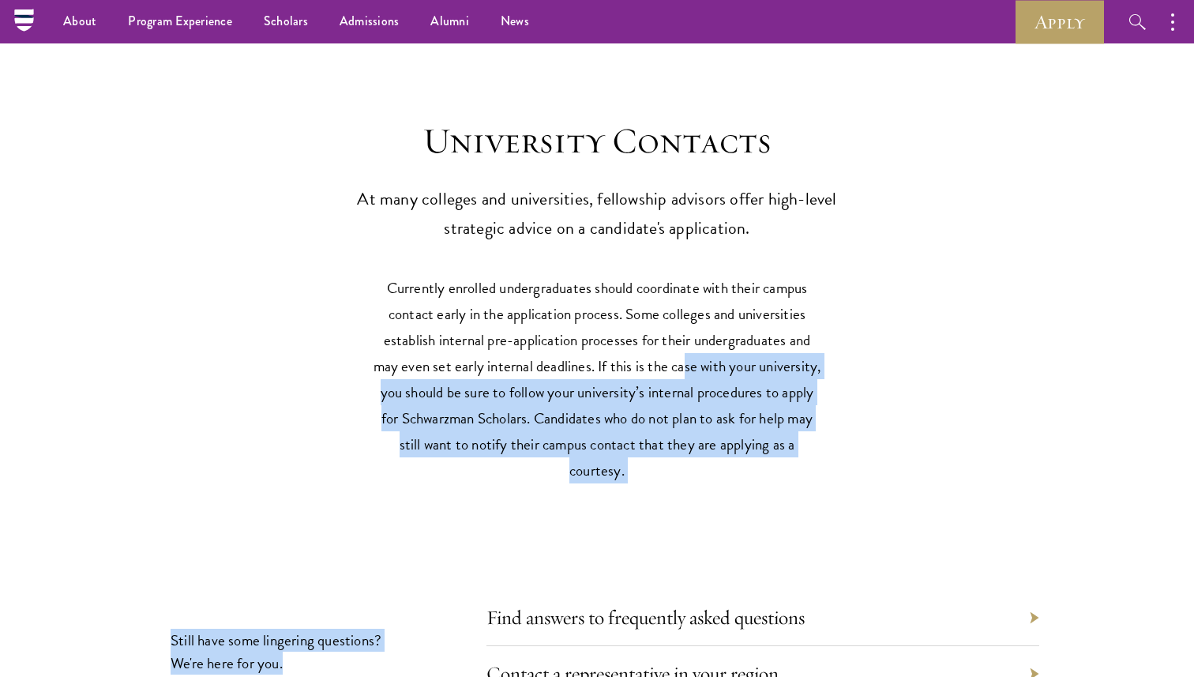
drag, startPoint x: 721, startPoint y: 505, endPoint x: 683, endPoint y: 362, distance: 148.6
click at [683, 362] on div "University Contacts At many colleges and universities, fellowship advisors offe…" at bounding box center [597, 434] width 1194 height 725
click at [683, 362] on p "Currently enrolled undergraduates should coordinate with their campus contact e…" at bounding box center [597, 379] width 450 height 208
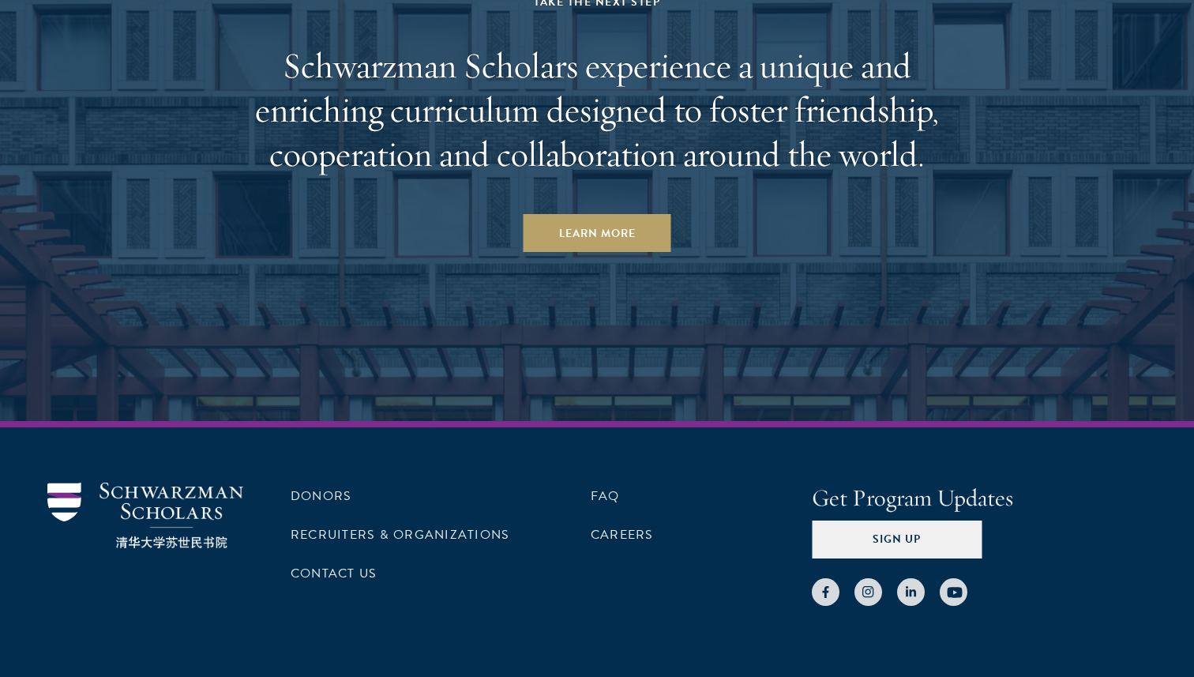
scroll to position [7946, 0]
